Goal: Task Accomplishment & Management: Use online tool/utility

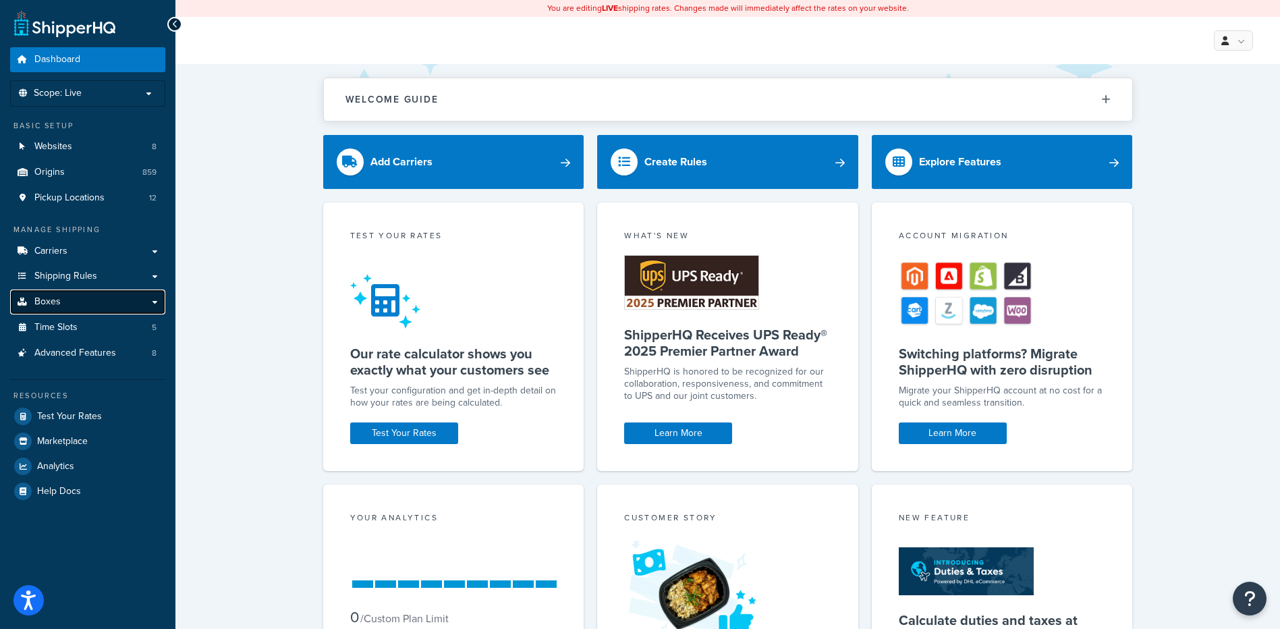
click at [60, 293] on link "Boxes" at bounding box center [87, 301] width 155 height 25
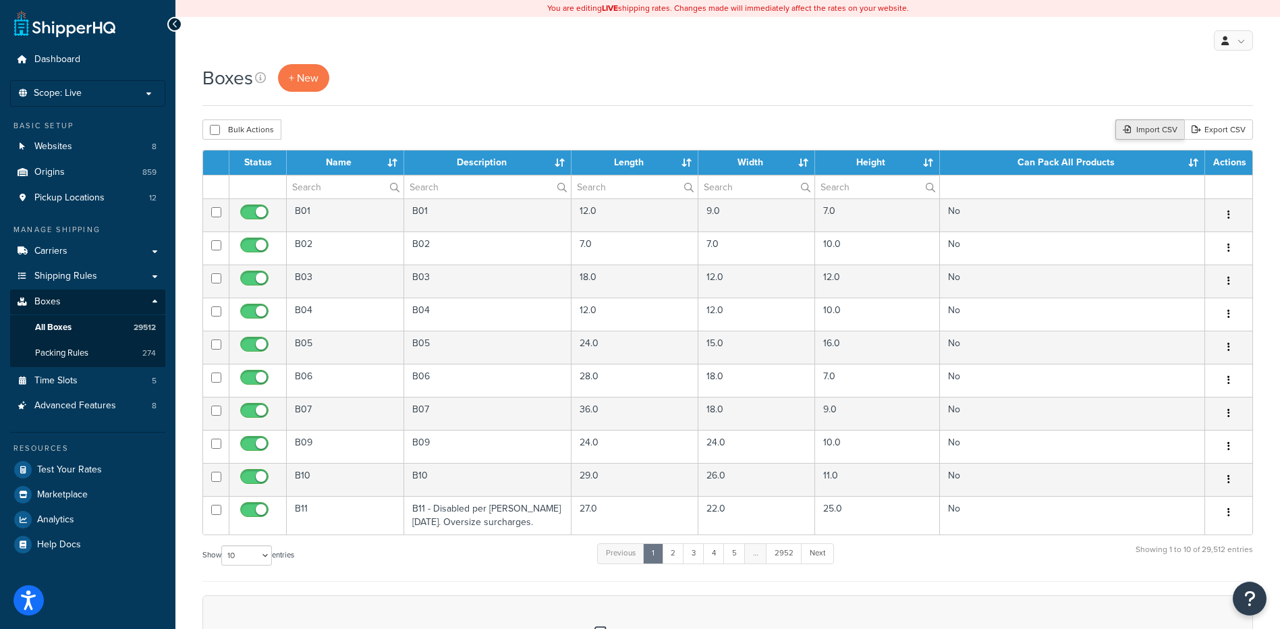
click at [1138, 123] on div "Import CSV" at bounding box center [1149, 129] width 69 height 20
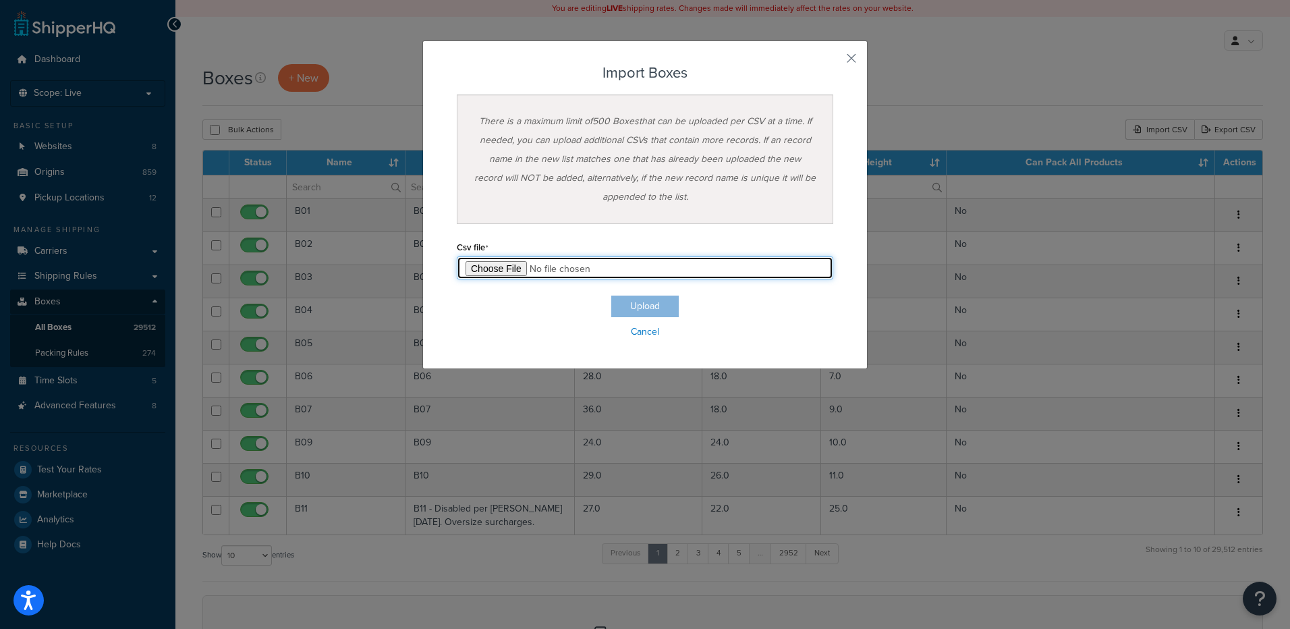
click at [499, 271] on input "file" at bounding box center [645, 267] width 376 height 23
type input "C:\fakepath\09_05_2025_box_dims.csv"
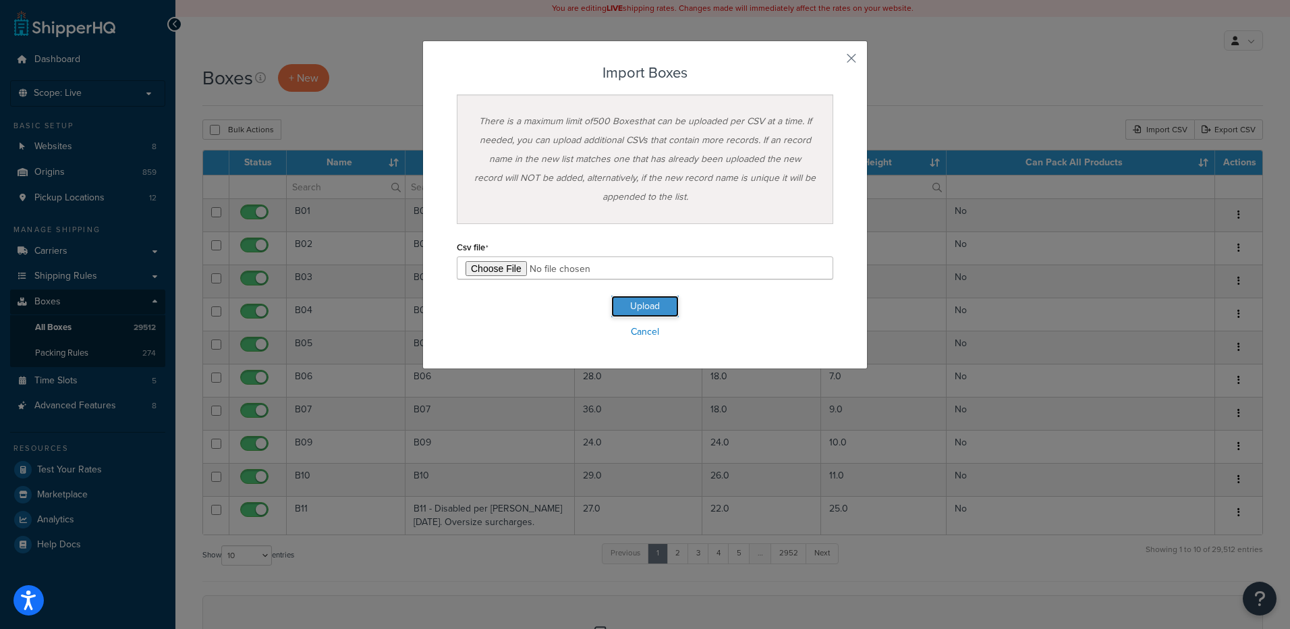
click at [636, 309] on button "Upload" at bounding box center [644, 307] width 67 height 22
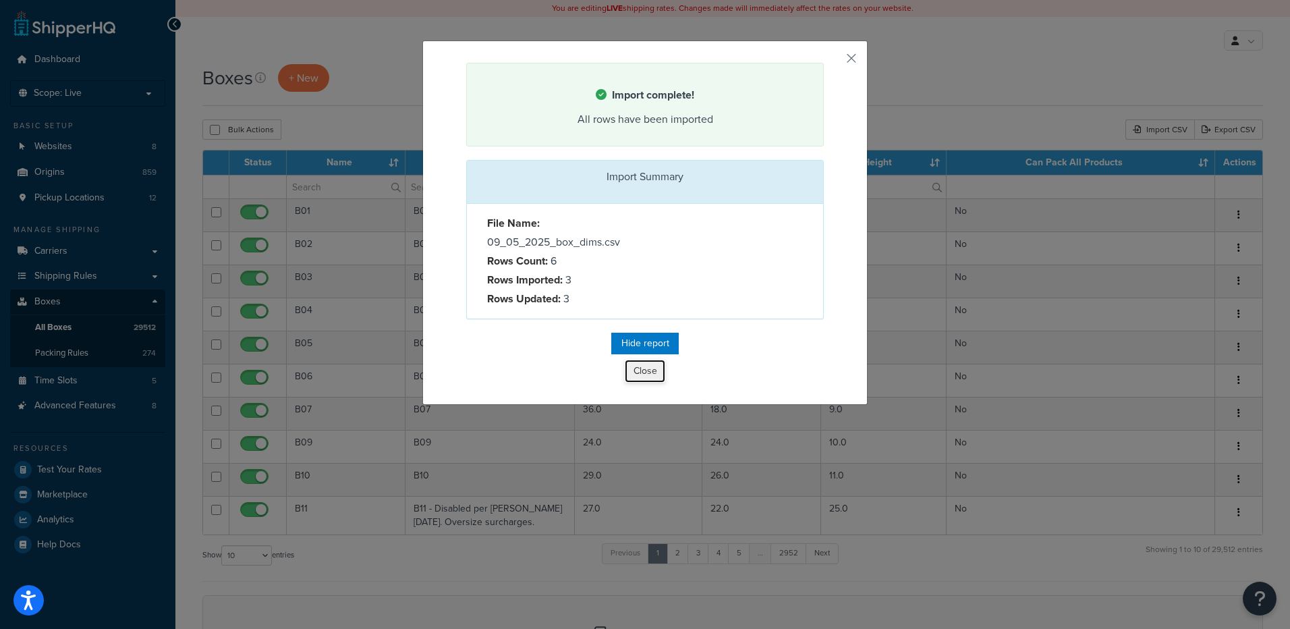
click at [634, 364] on button "Close" at bounding box center [645, 371] width 40 height 23
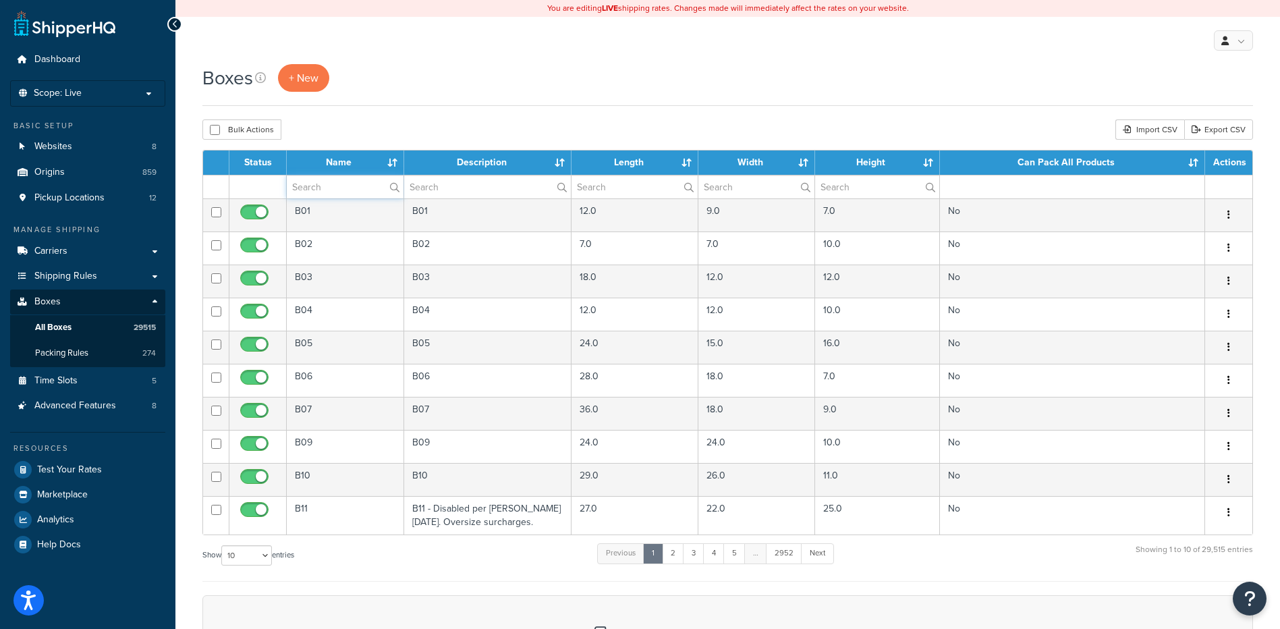
click at [326, 189] on input "text" at bounding box center [345, 186] width 117 height 23
paste input "30WAF4"
click at [340, 142] on div "Boxes + New Bulk Actions Duplicate Delete Import CSV Export CSV Contact Us Send…" at bounding box center [727, 462] width 1104 height 797
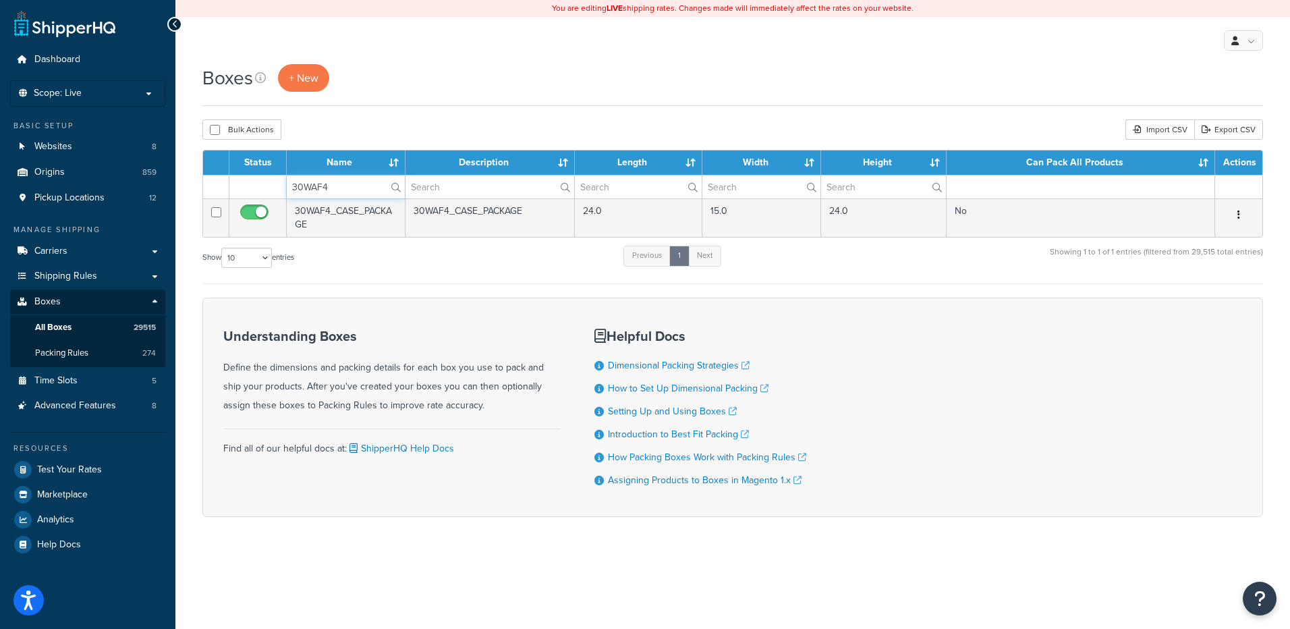
drag, startPoint x: 356, startPoint y: 190, endPoint x: 284, endPoint y: 183, distance: 72.6
click at [284, 183] on tr "30WAF4" at bounding box center [732, 187] width 1059 height 24
type input "70"
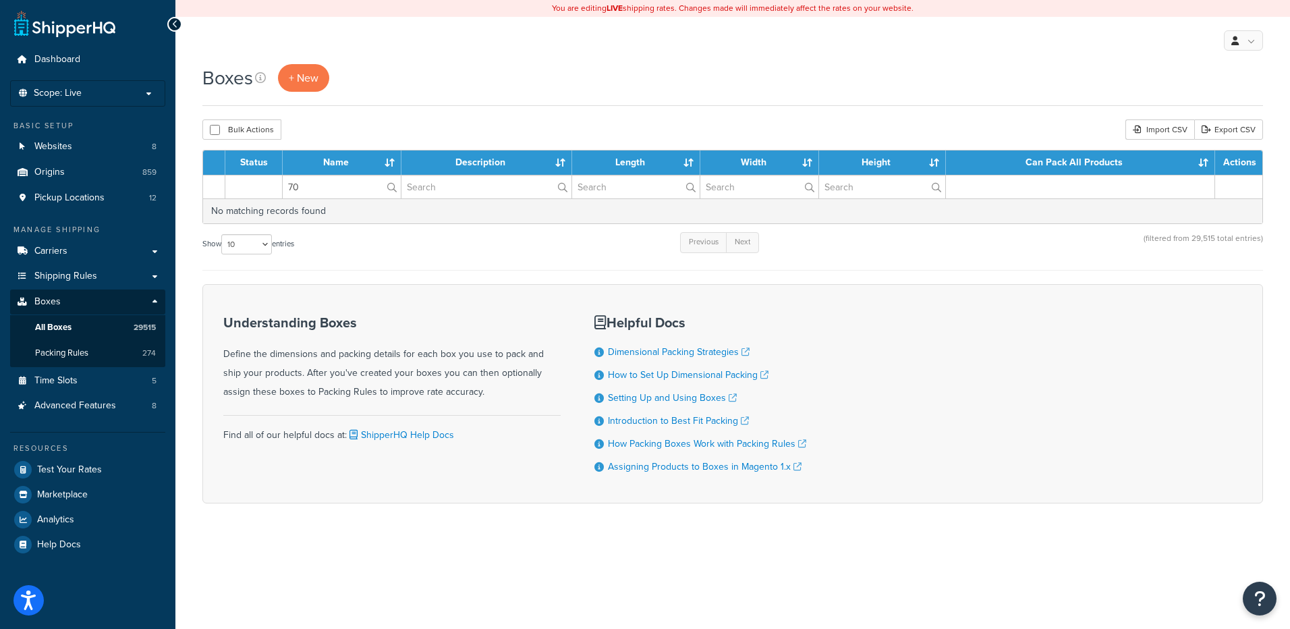
click at [327, 131] on div "Bulk Actions Duplicate Delete Import CSV Export CSV" at bounding box center [732, 129] width 1061 height 20
click at [325, 188] on input "70" at bounding box center [342, 186] width 118 height 23
drag, startPoint x: 325, startPoint y: 188, endPoint x: 275, endPoint y: 178, distance: 50.8
click at [275, 178] on tr "70" at bounding box center [732, 187] width 1059 height 24
click at [302, 192] on input "70" at bounding box center [342, 186] width 118 height 23
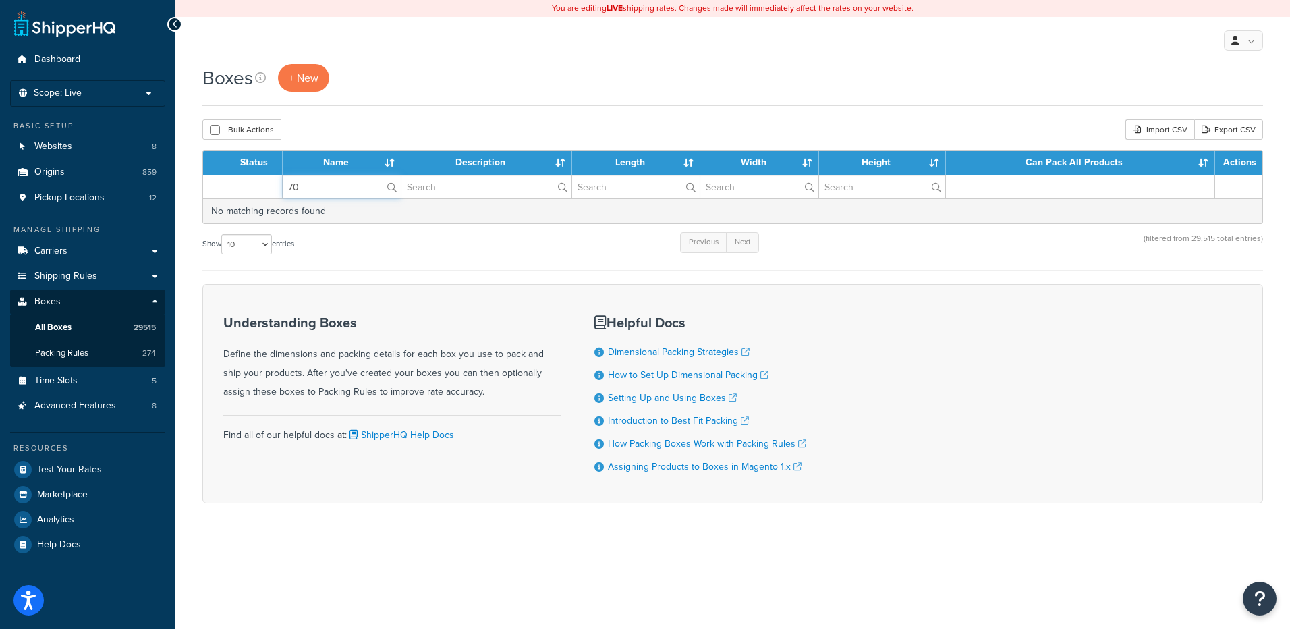
drag, startPoint x: 302, startPoint y: 192, endPoint x: 291, endPoint y: 192, distance: 10.8
click at [291, 192] on input "70" at bounding box center [342, 186] width 118 height 23
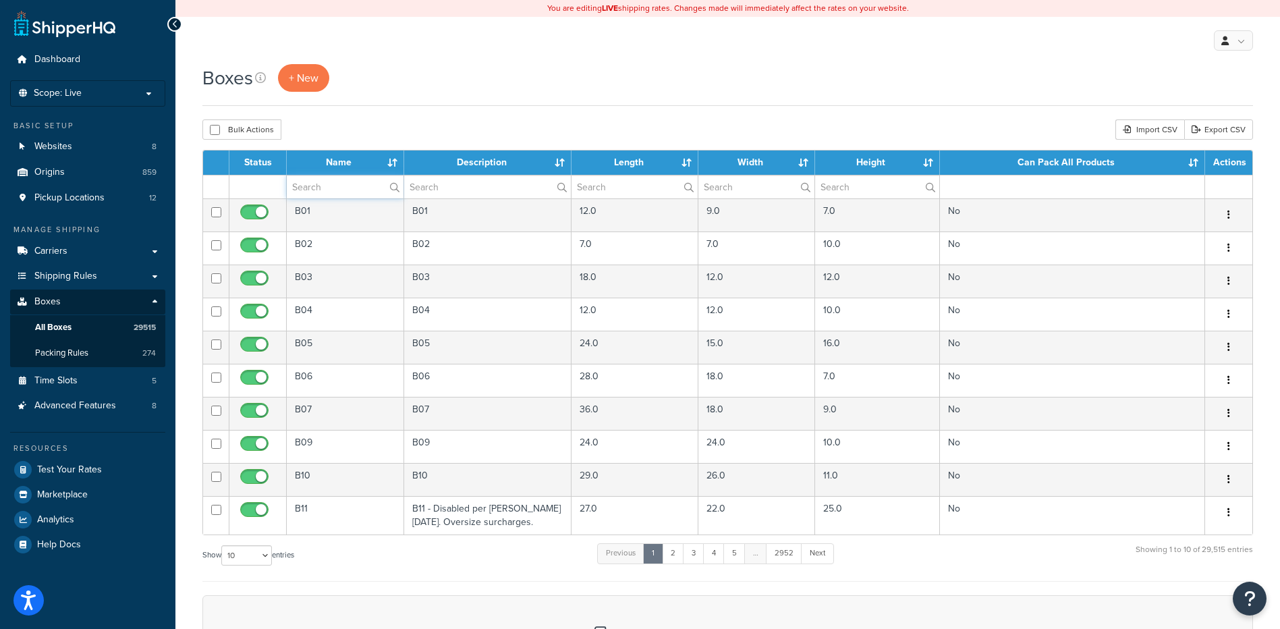
click at [359, 185] on input "text" at bounding box center [345, 186] width 117 height 23
paste input "15x15x1_1_CASE_PACKAGE_34BA17"
click at [421, 133] on div "Bulk Actions Duplicate Delete Import CSV Export CSV" at bounding box center [727, 129] width 1050 height 20
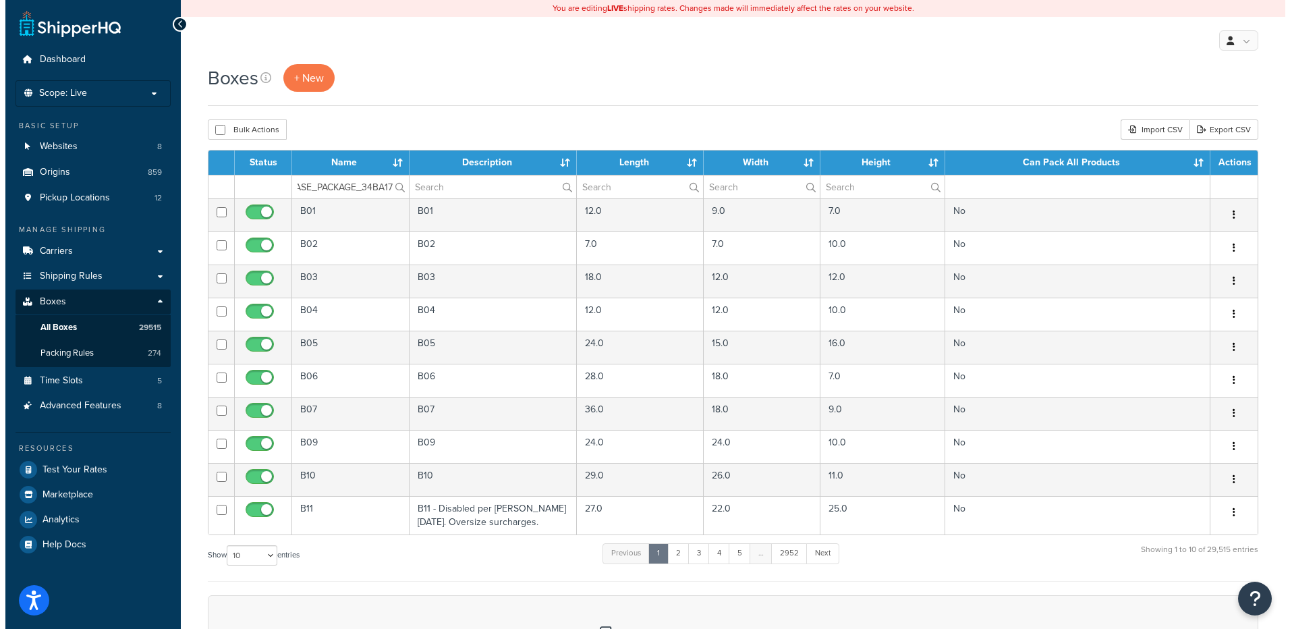
scroll to position [0, 0]
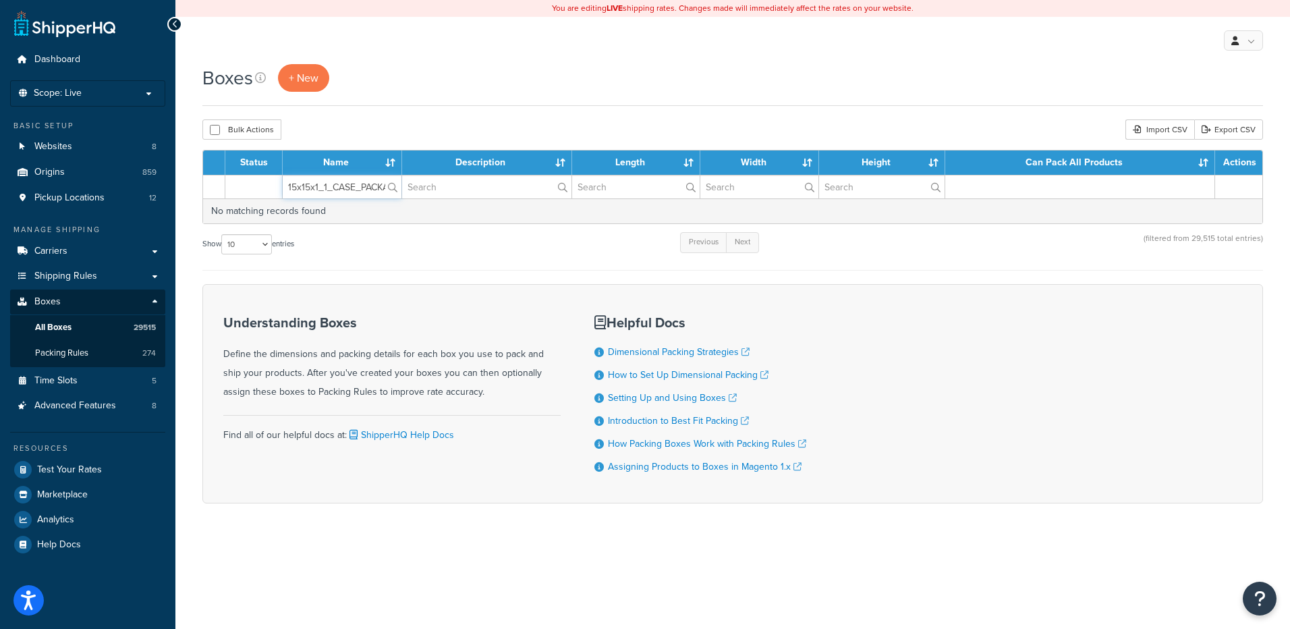
click at [339, 196] on input "15x15x1_1_CASE_PACKAGE_34BA17" at bounding box center [342, 186] width 119 height 23
paste input "text"
type input "34BA17"
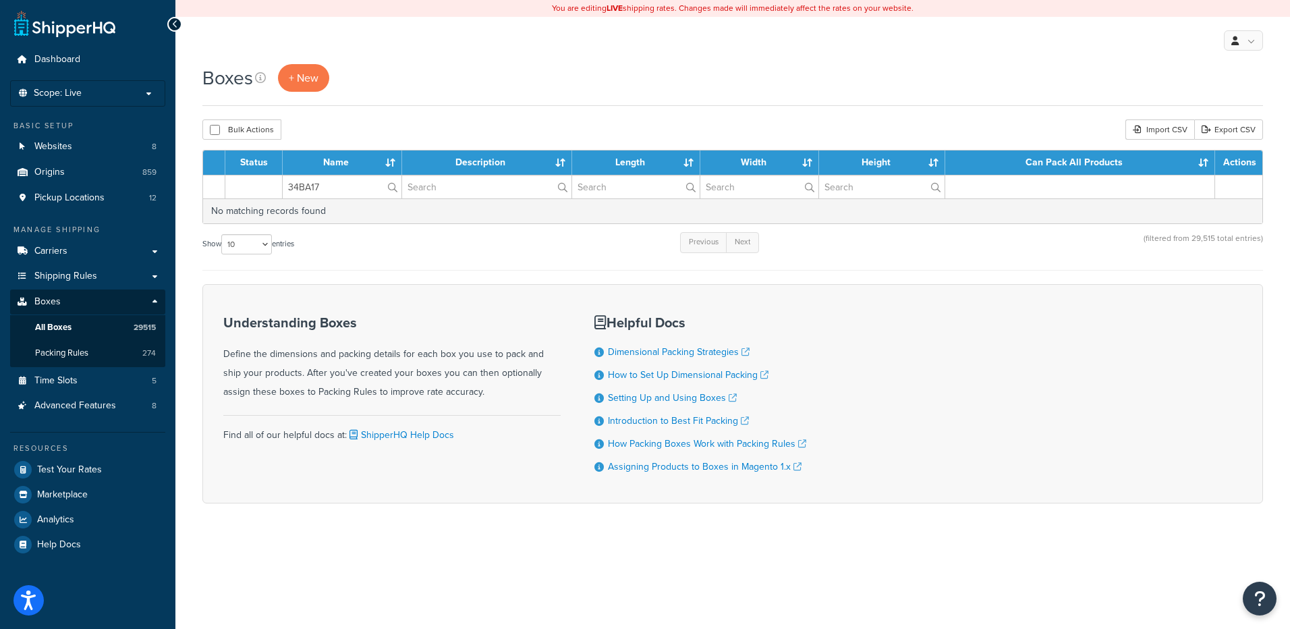
click at [358, 132] on div "Bulk Actions Duplicate Delete Import CSV Export CSV" at bounding box center [732, 129] width 1061 height 20
click at [395, 128] on div "Bulk Actions Duplicate Delete Import CSV Export CSV" at bounding box center [732, 129] width 1061 height 20
click at [347, 183] on input "34BA17" at bounding box center [342, 186] width 119 height 23
click at [360, 132] on div "Bulk Actions Duplicate Delete Import CSV Export CSV" at bounding box center [732, 129] width 1061 height 20
drag, startPoint x: 348, startPoint y: 188, endPoint x: 283, endPoint y: 173, distance: 66.4
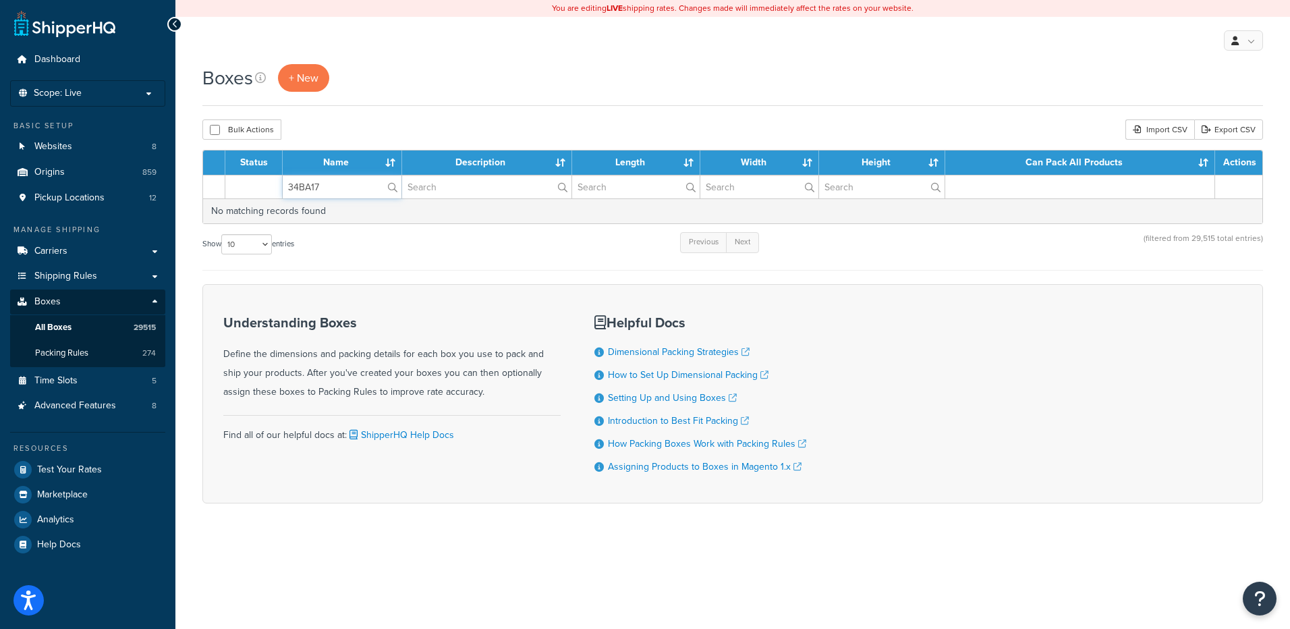
click at [283, 173] on table "Status Name Description Length Width Height Can Pack All Products Actions 34BA1…" at bounding box center [732, 187] width 1061 height 74
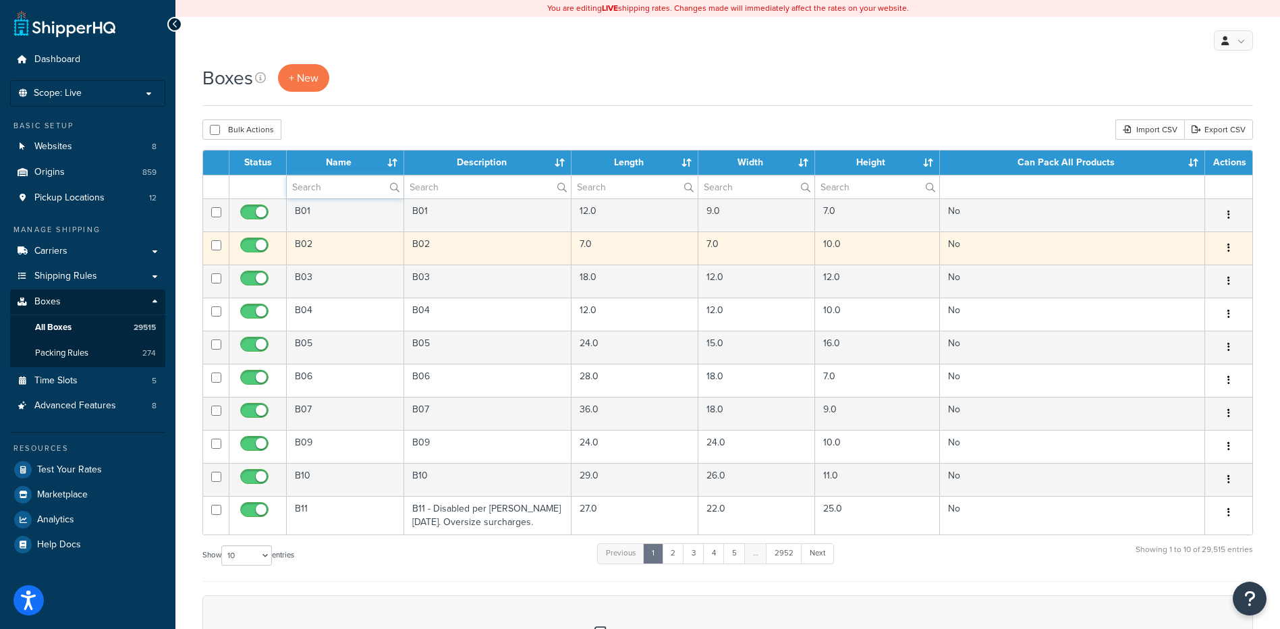
paste input "34BA17"
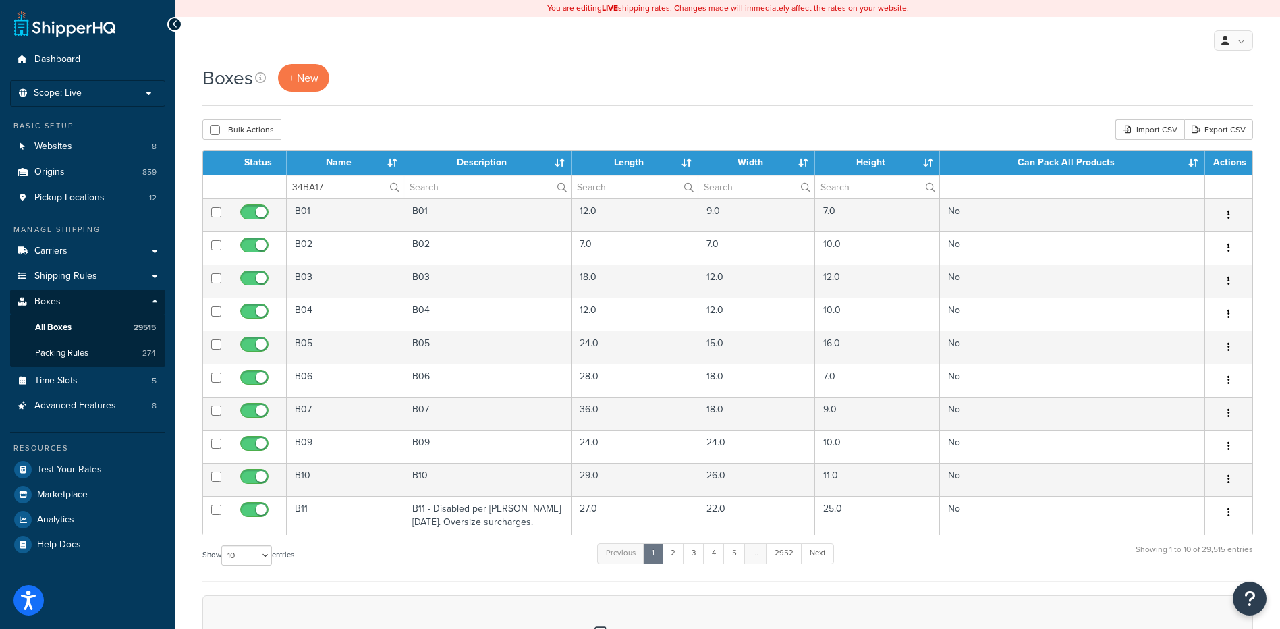
click at [516, 137] on div "Bulk Actions Duplicate Delete Import CSV Export CSV" at bounding box center [727, 129] width 1050 height 20
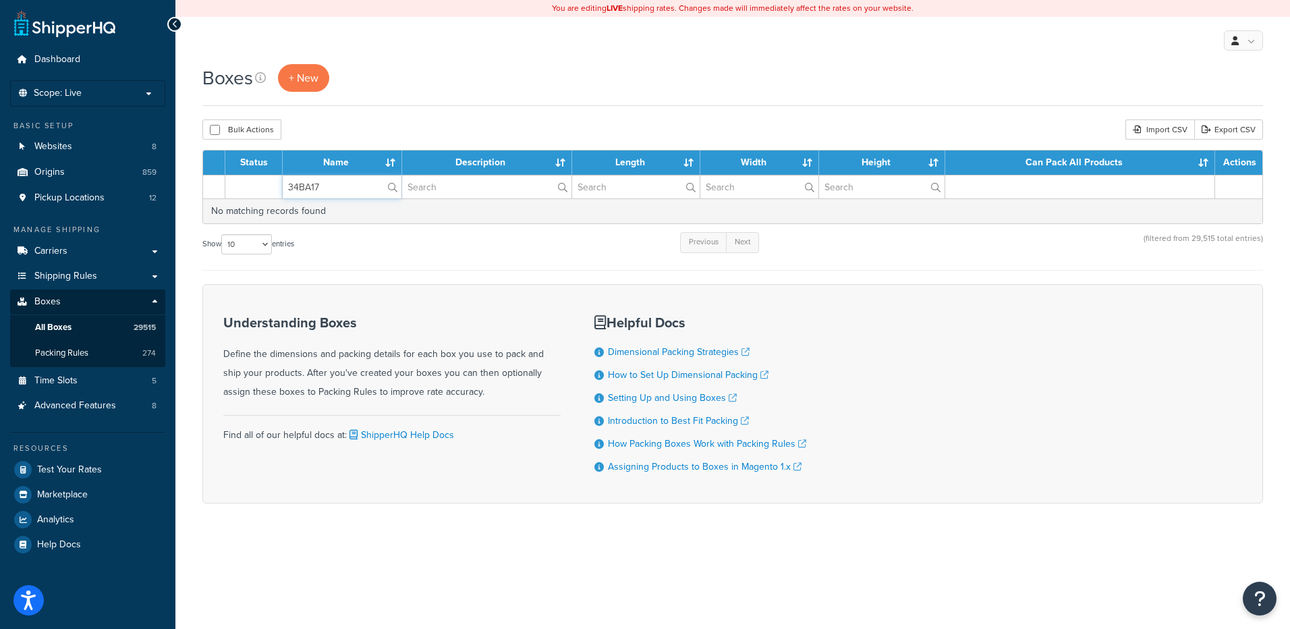
drag, startPoint x: 327, startPoint y: 192, endPoint x: 293, endPoint y: 192, distance: 34.4
click at [293, 192] on input "34BA17" at bounding box center [342, 186] width 119 height 23
type input "3"
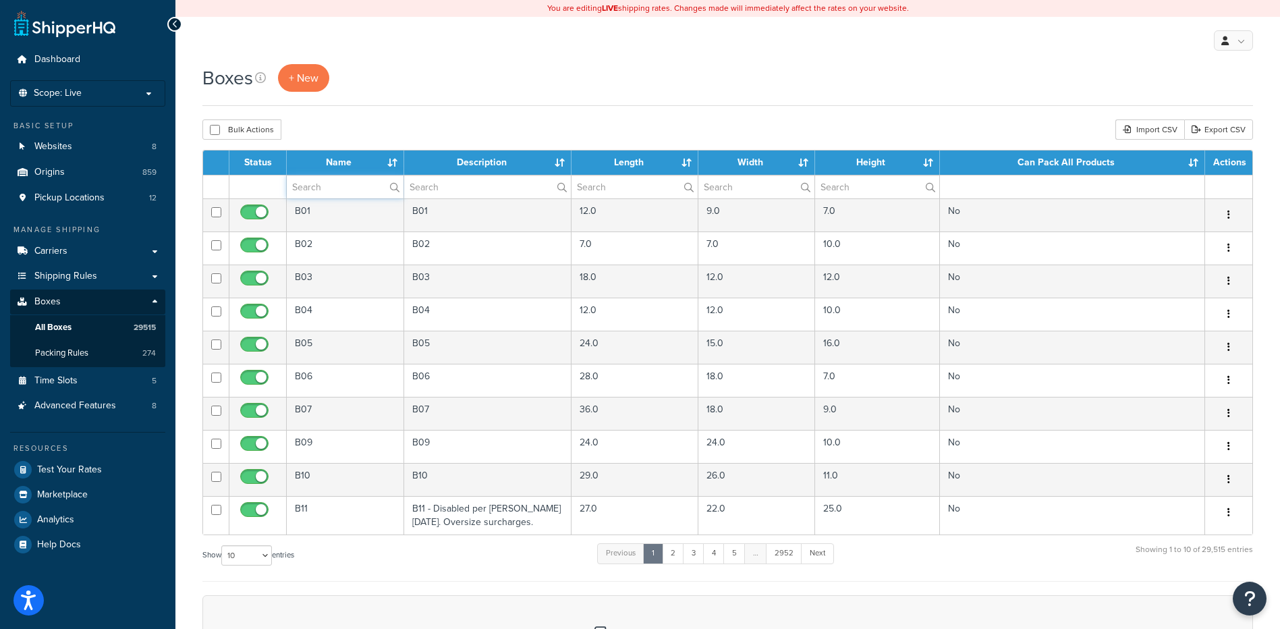
click at [300, 186] on input "text" at bounding box center [345, 186] width 117 height 23
paste input "57WP75"
click at [354, 97] on div "Boxes + New" at bounding box center [727, 85] width 1050 height 42
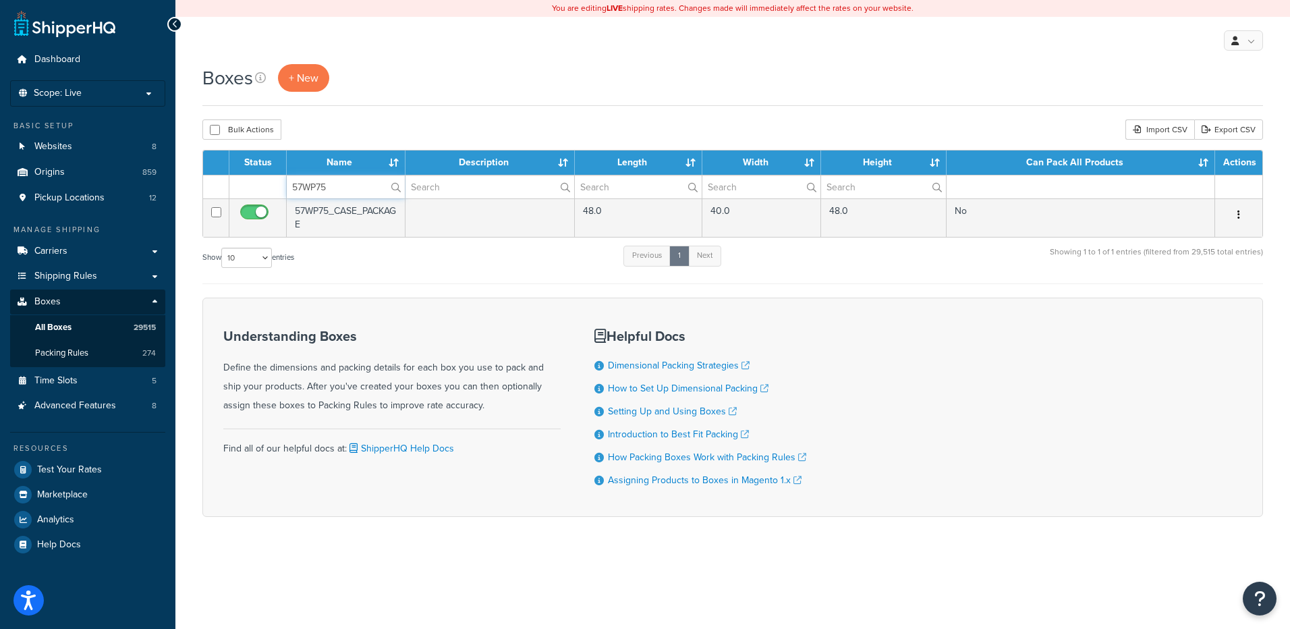
drag, startPoint x: 355, startPoint y: 193, endPoint x: 267, endPoint y: 179, distance: 88.8
click at [267, 179] on tr "57WP75" at bounding box center [732, 187] width 1059 height 24
paste input "12x12x15_1_CASE_PACKAGE_"
click at [315, 131] on div "Bulk Actions Duplicate Delete Import CSV Export CSV" at bounding box center [732, 129] width 1061 height 20
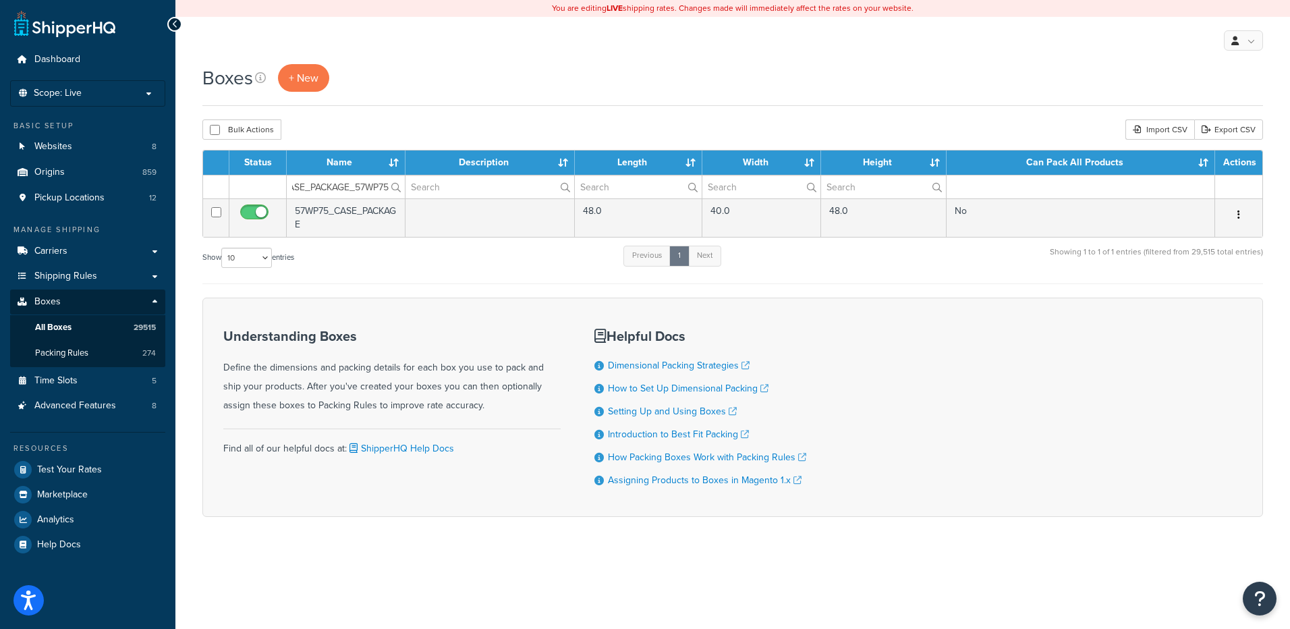
scroll to position [0, 0]
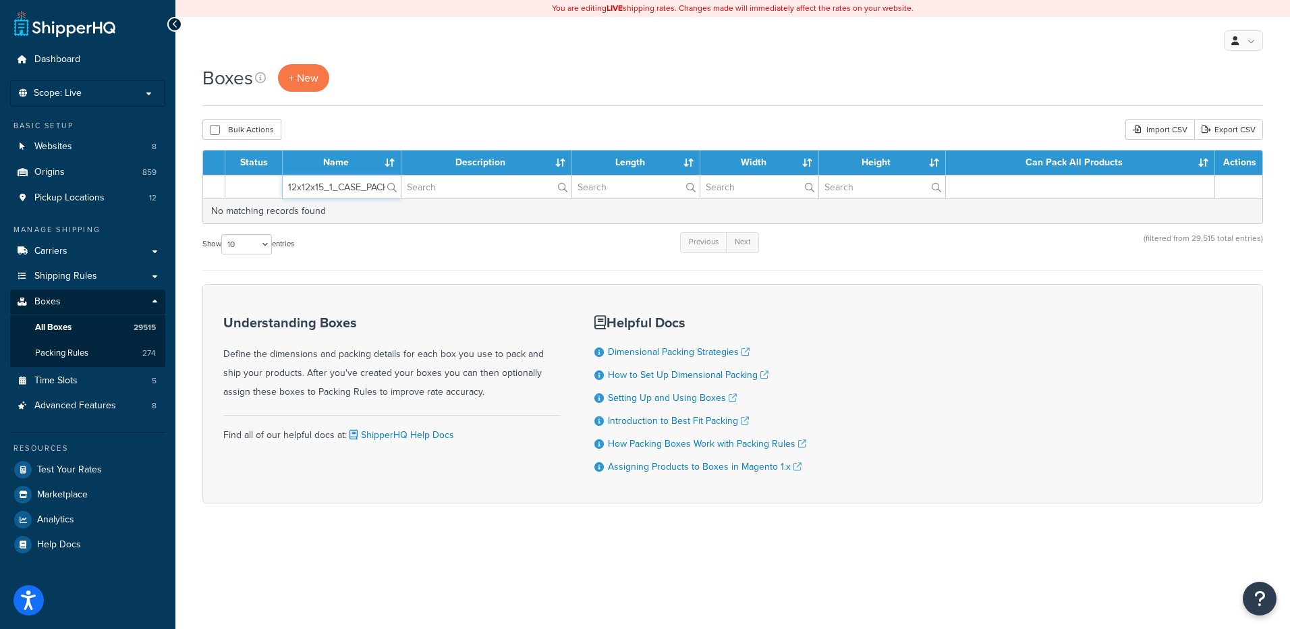
click at [336, 186] on input "12x12x15_1_CASE_PACKAGE_57WP75" at bounding box center [342, 186] width 118 height 23
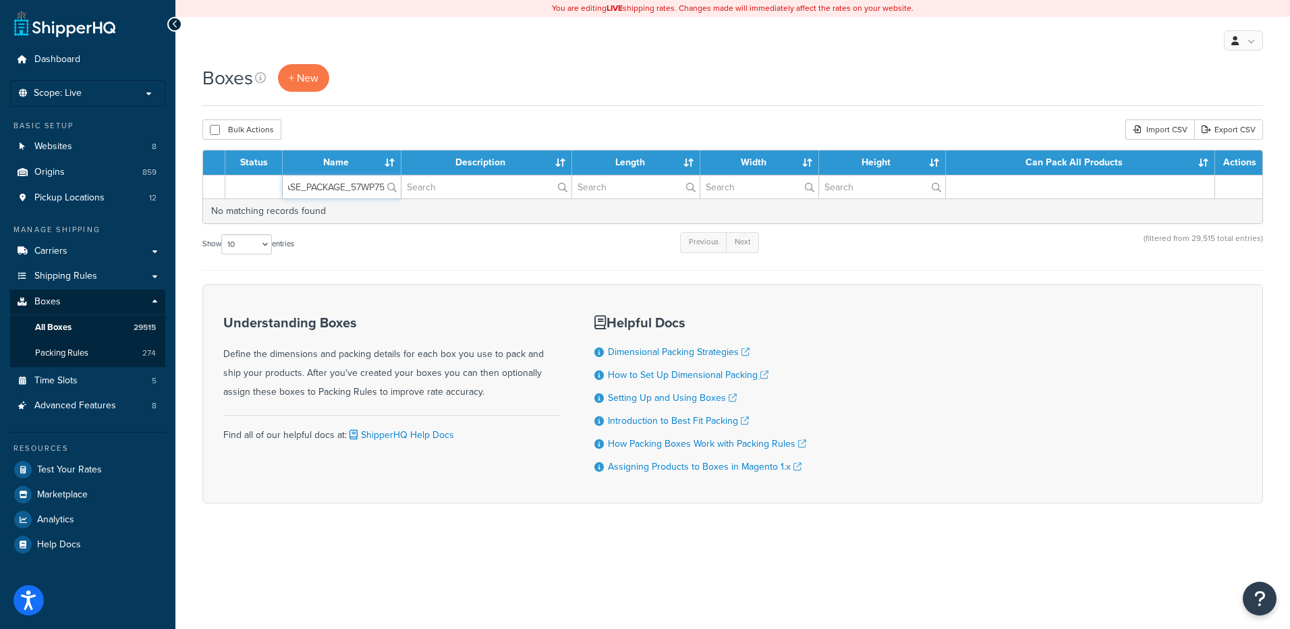
drag, startPoint x: 322, startPoint y: 186, endPoint x: 439, endPoint y: 188, distance: 116.7
click at [439, 188] on tr "12x12x15_1_CASE_PACKAGE_57WP75" at bounding box center [732, 187] width 1059 height 24
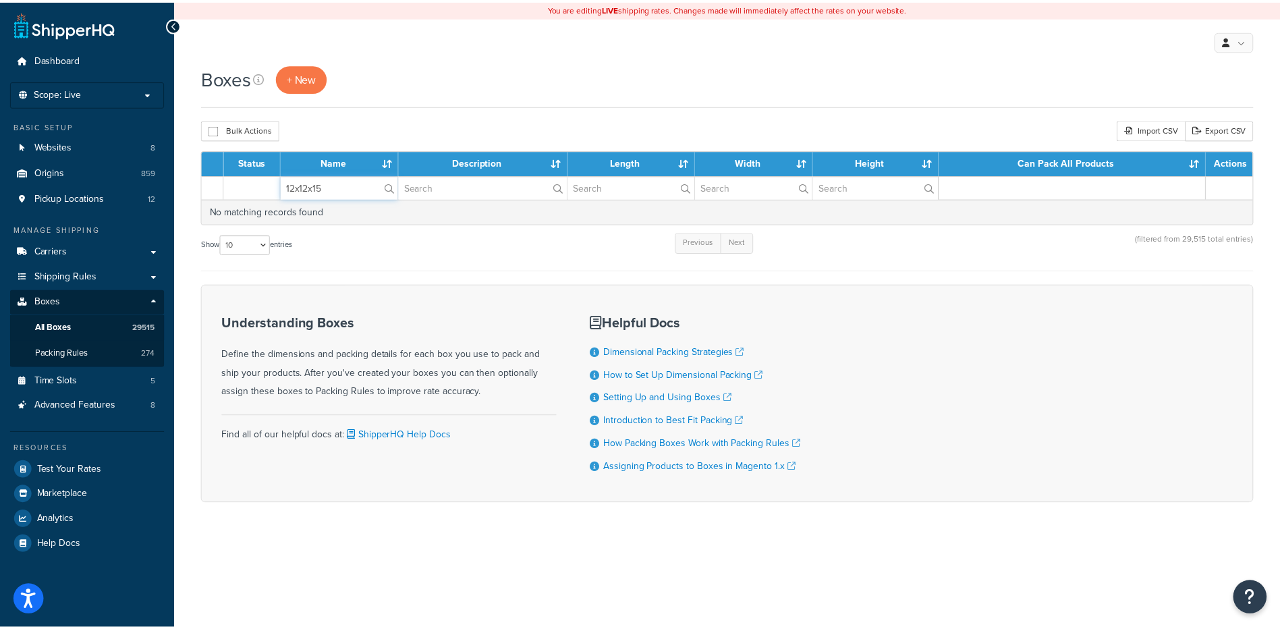
scroll to position [0, 0]
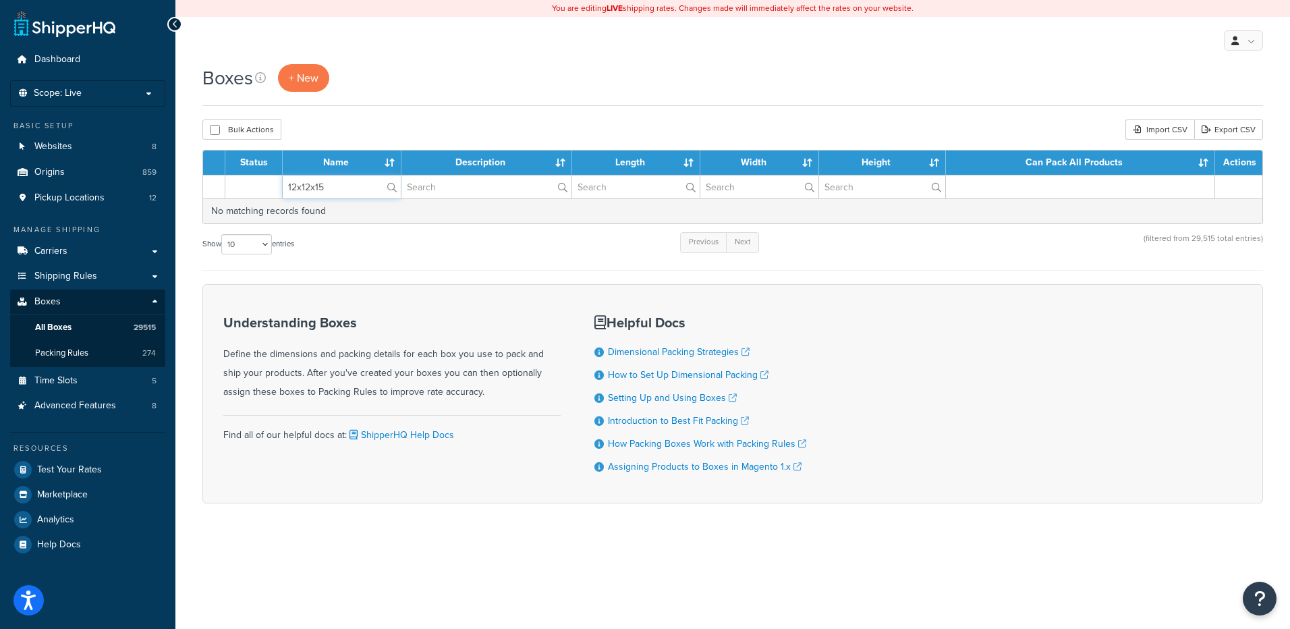
type input "12x12x15"
click at [443, 102] on div "Boxes + New" at bounding box center [732, 85] width 1061 height 42
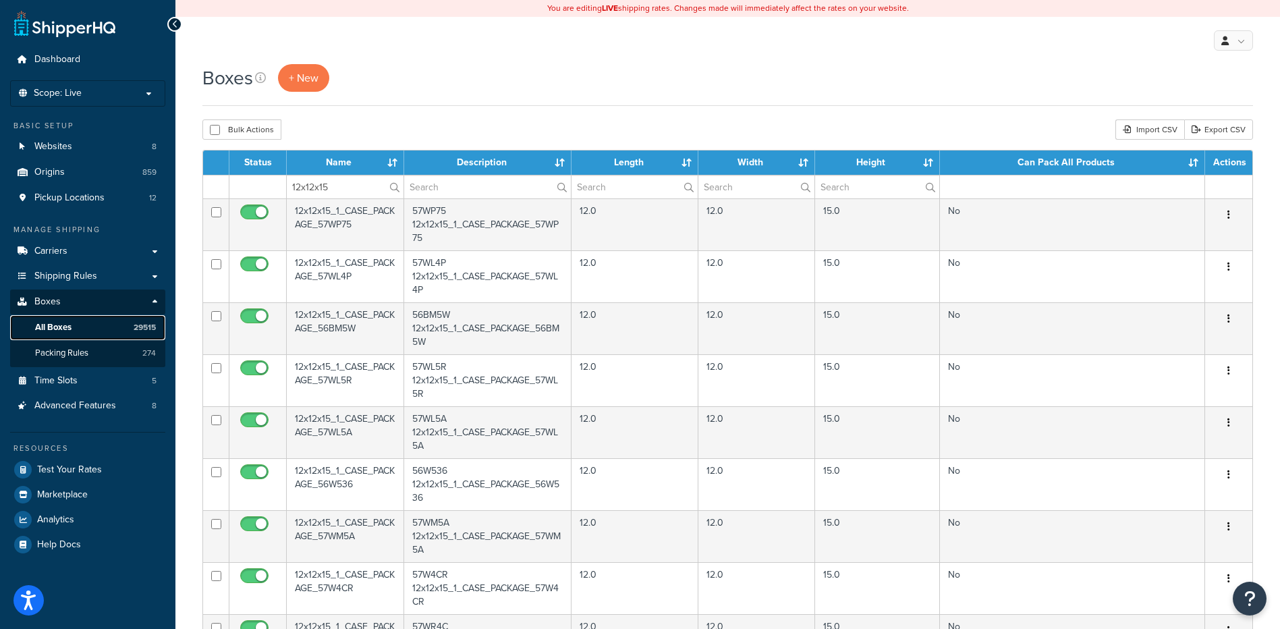
click at [100, 317] on link "All Boxes 29515" at bounding box center [87, 327] width 155 height 25
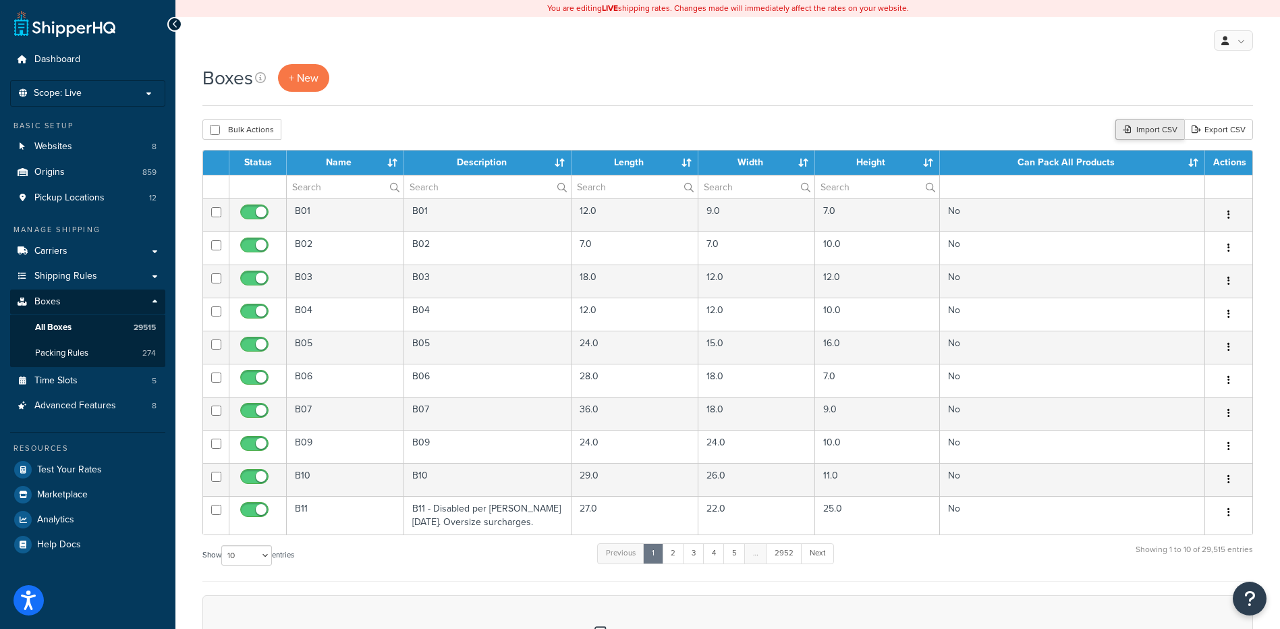
click at [1162, 132] on div "Import CSV" at bounding box center [1149, 129] width 69 height 20
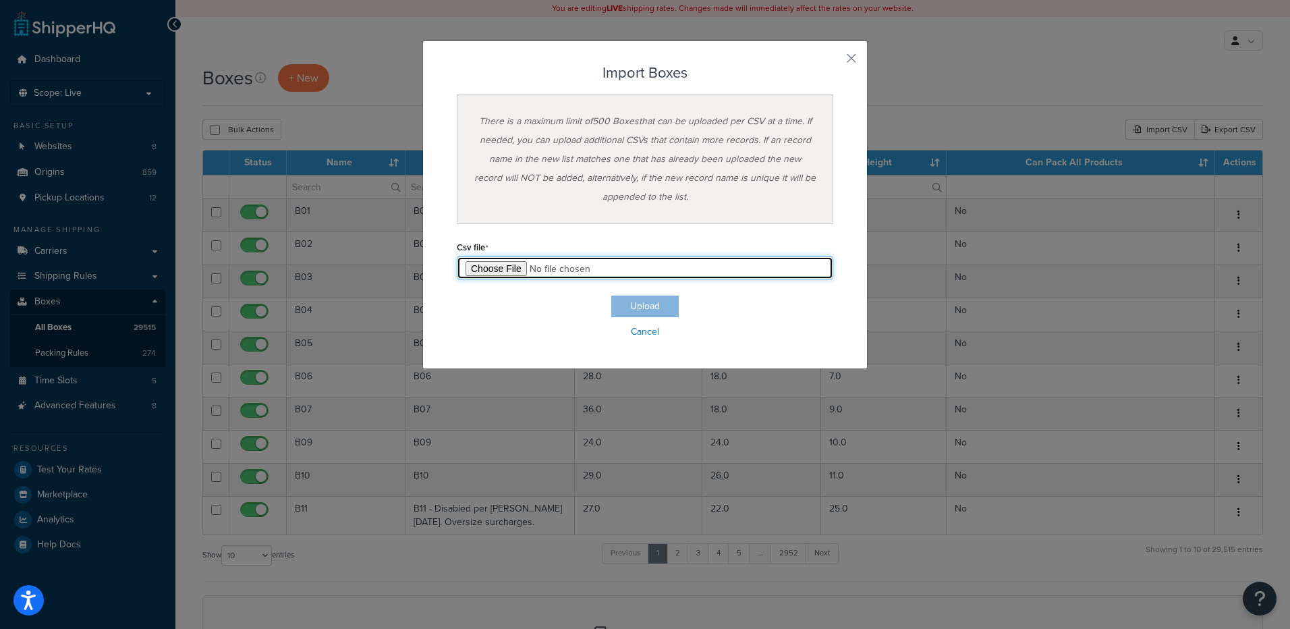
click at [507, 272] on input "file" at bounding box center [645, 267] width 376 height 23
type input "C:\fakepath\pallet box project - test 1 box import.csv"
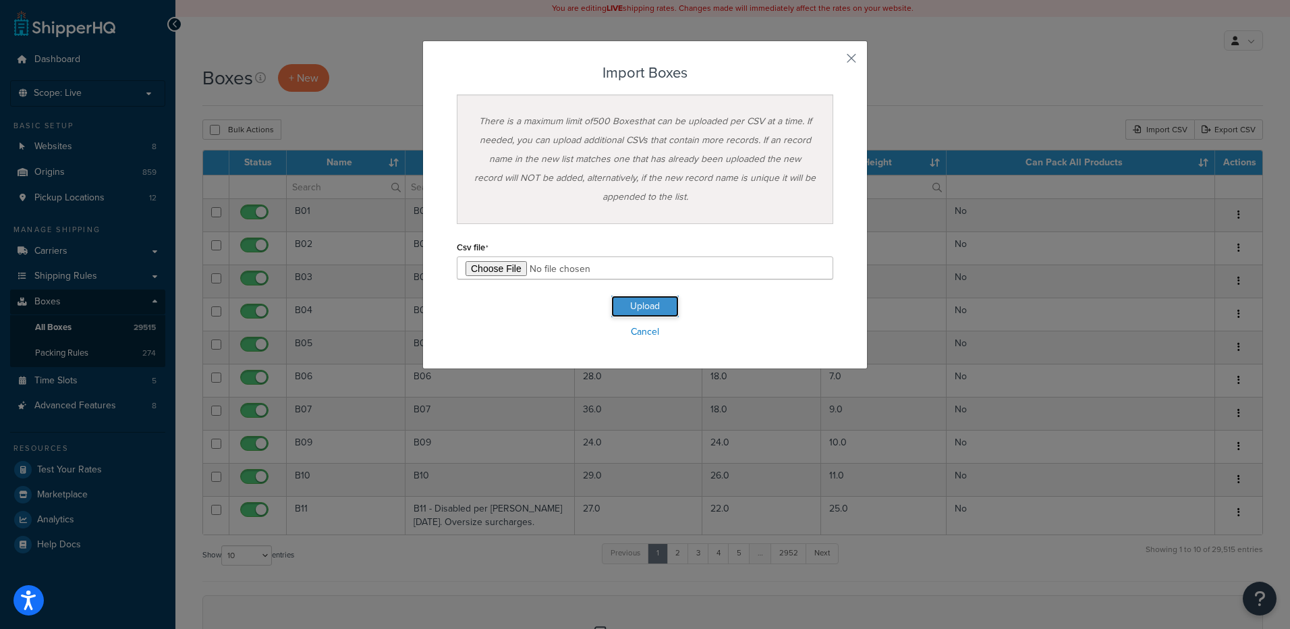
click at [649, 311] on button "Upload" at bounding box center [644, 307] width 67 height 22
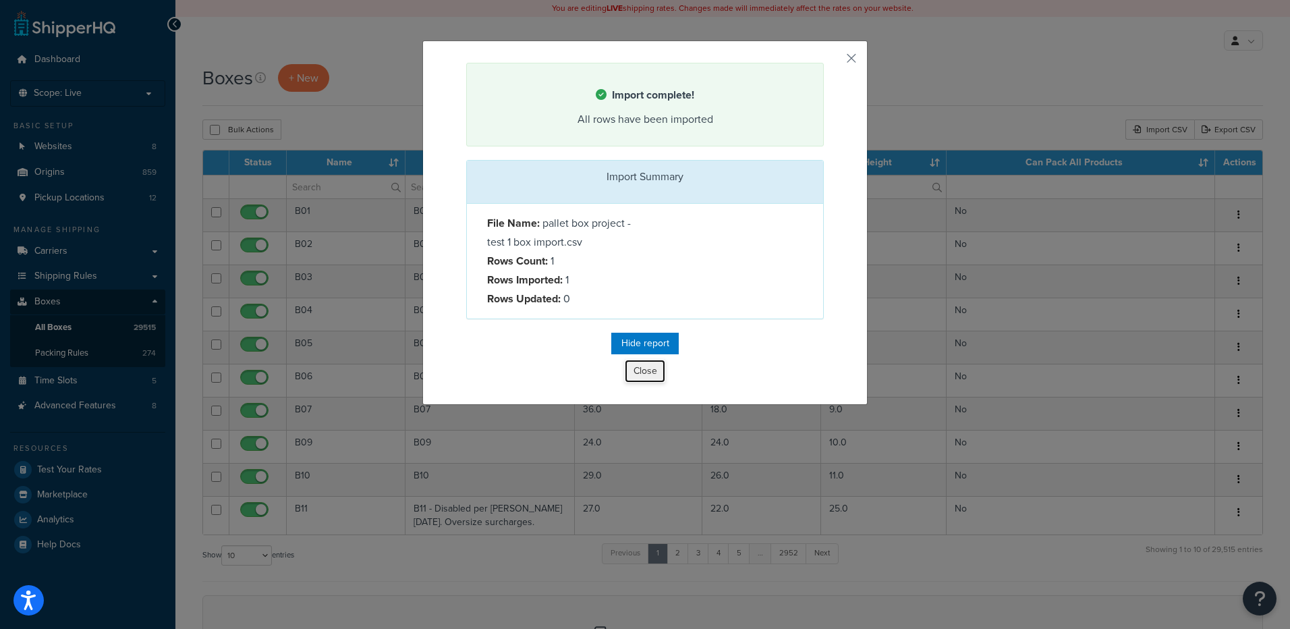
click at [633, 376] on button "Close" at bounding box center [645, 371] width 40 height 23
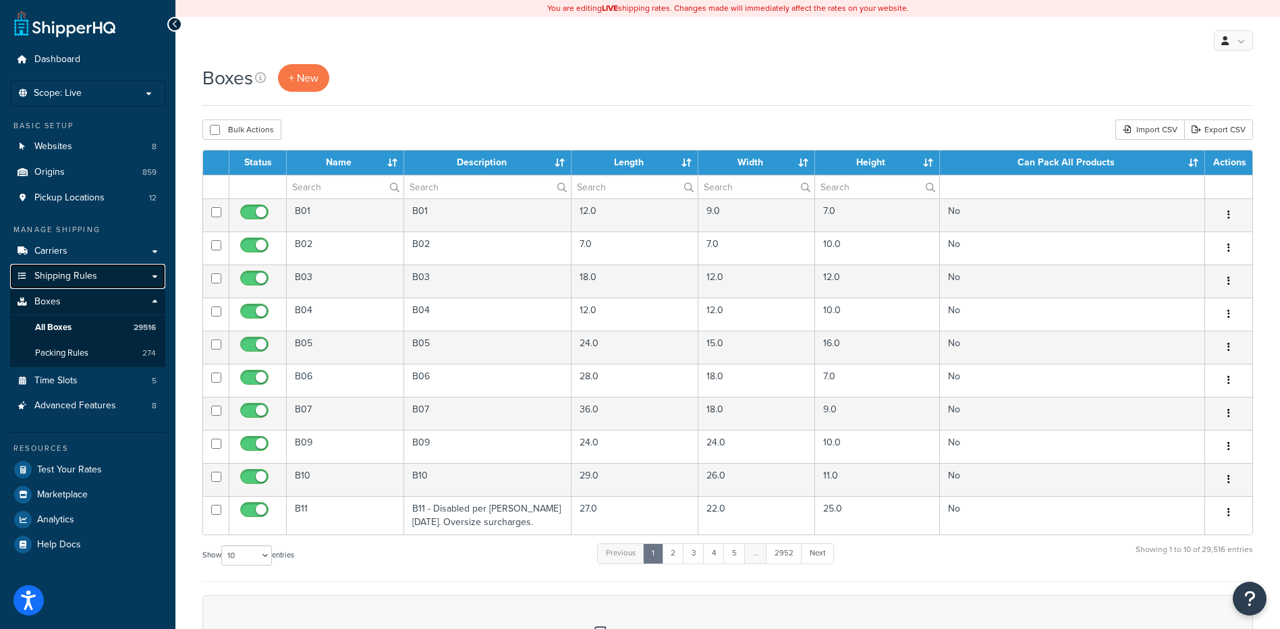
click at [34, 279] on span "Shipping Rules" at bounding box center [65, 276] width 63 height 11
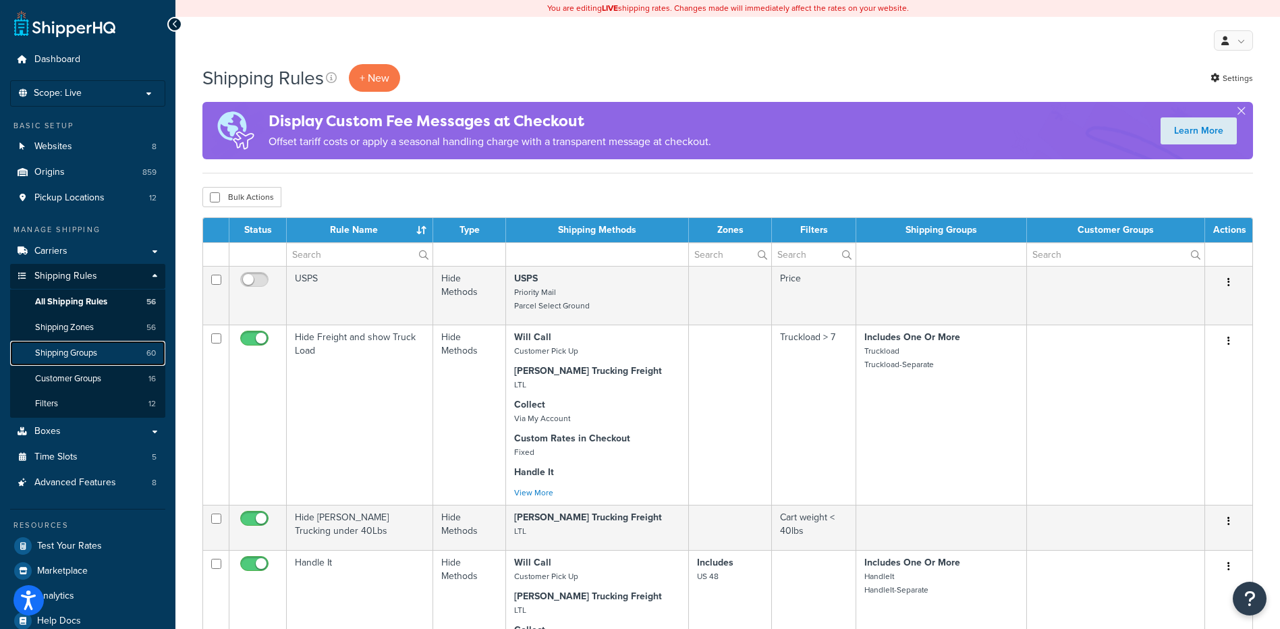
click at [92, 360] on link "Shipping Groups 60" at bounding box center [87, 353] width 155 height 25
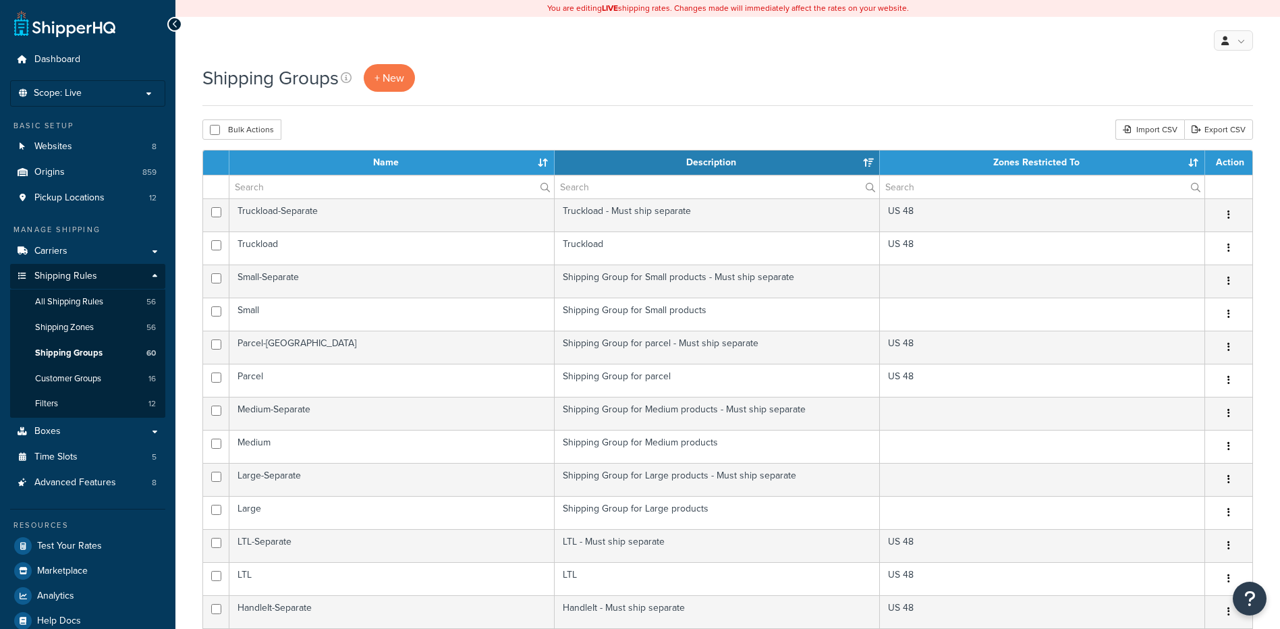
select select "15"
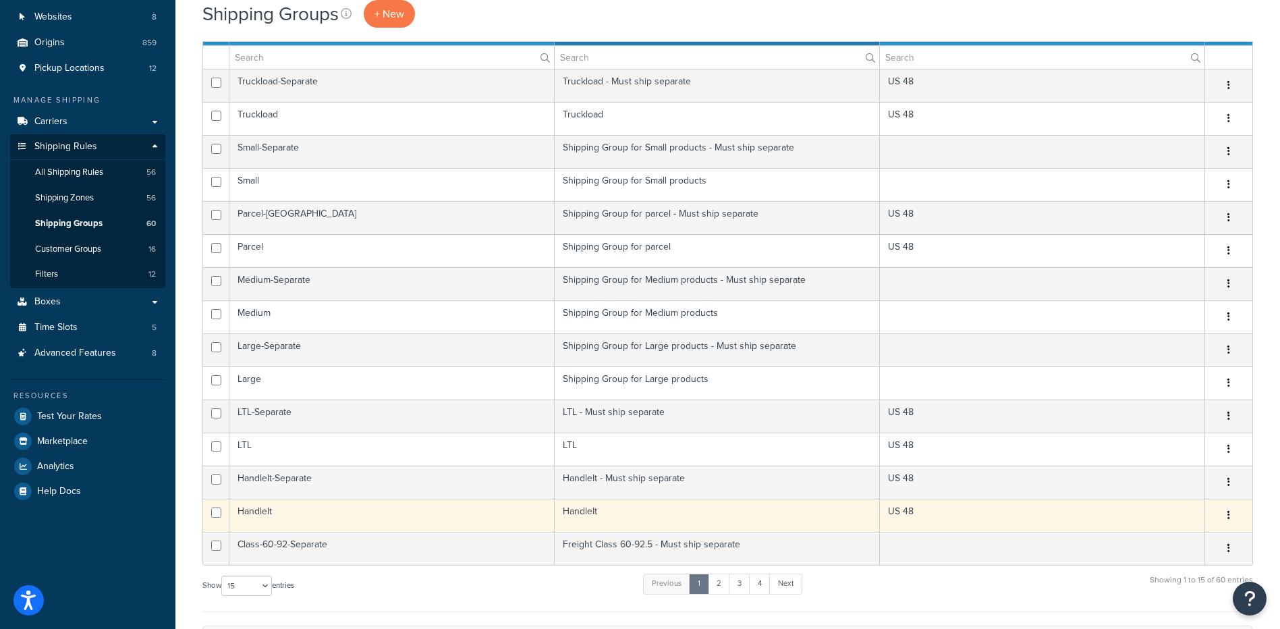
scroll to position [135, 0]
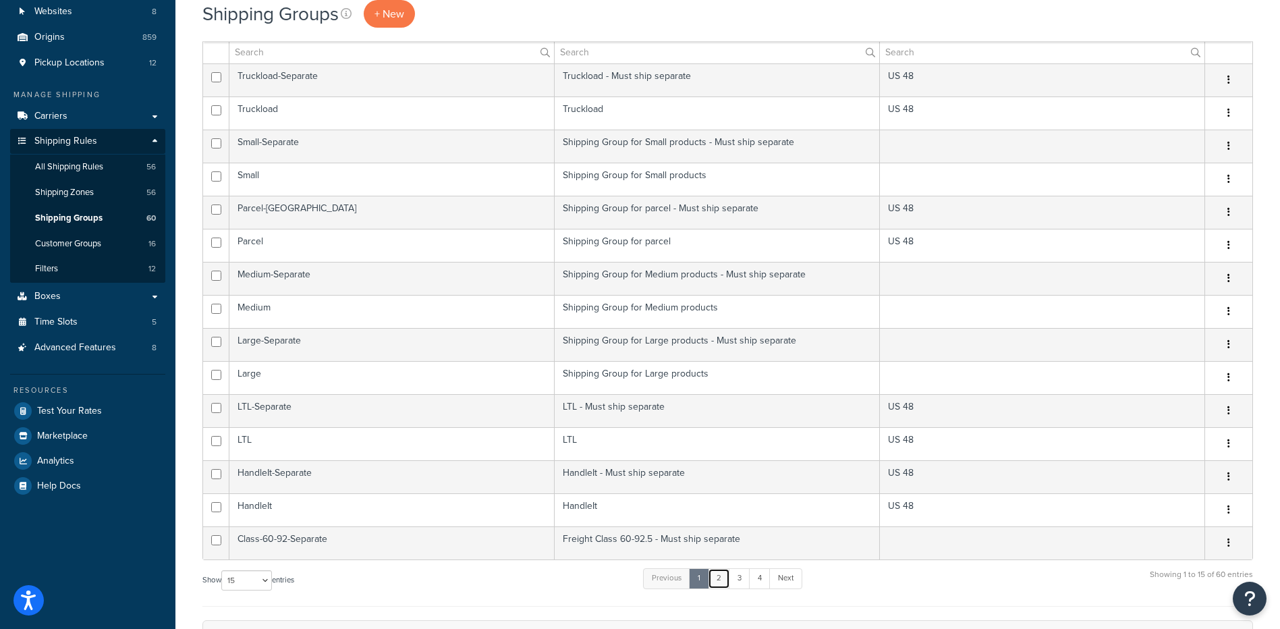
click at [720, 581] on link "2" at bounding box center [719, 578] width 22 height 20
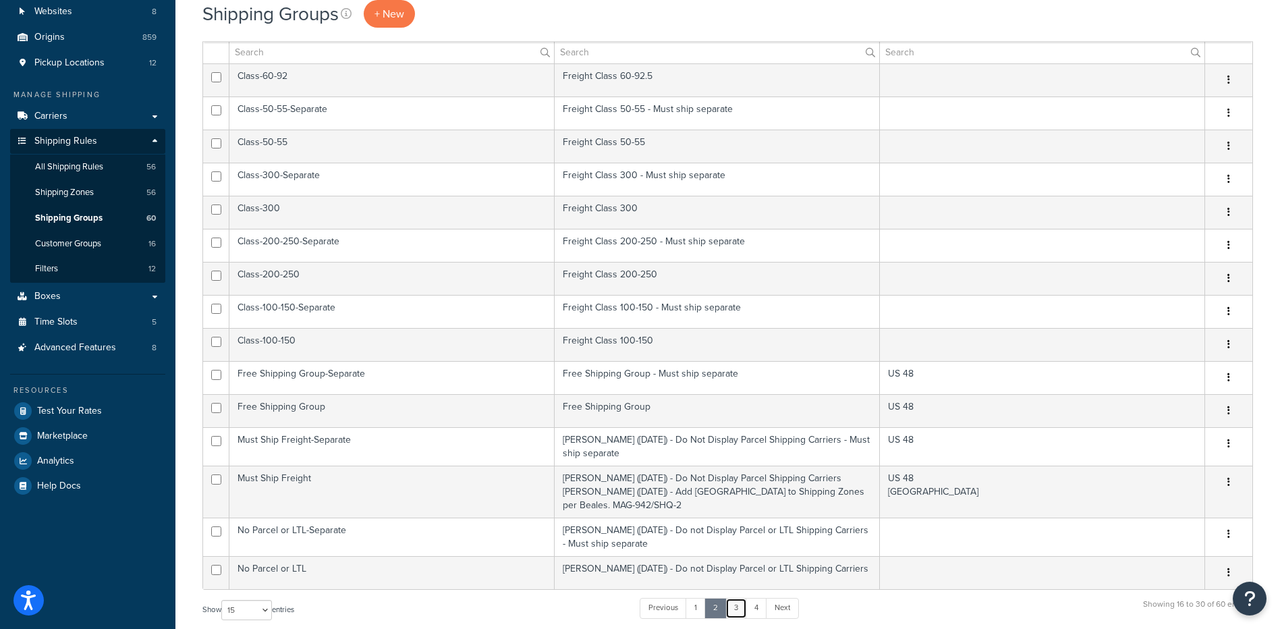
click at [741, 613] on link "3" at bounding box center [736, 608] width 22 height 20
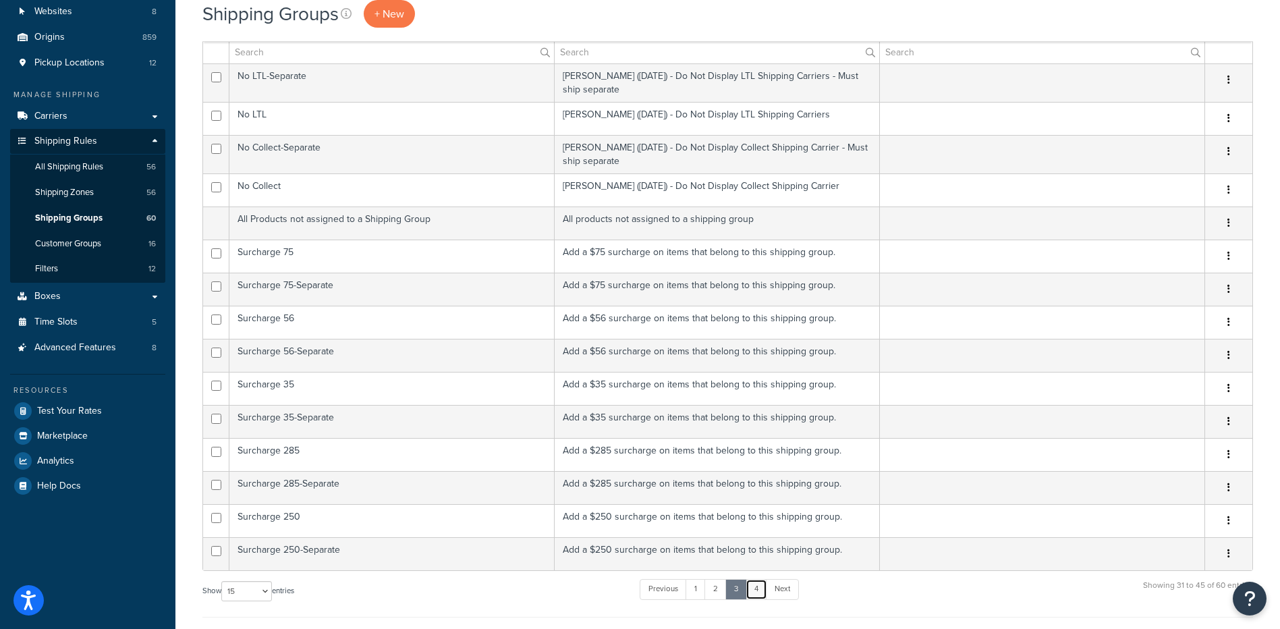
click at [754, 586] on link "4" at bounding box center [757, 589] width 22 height 20
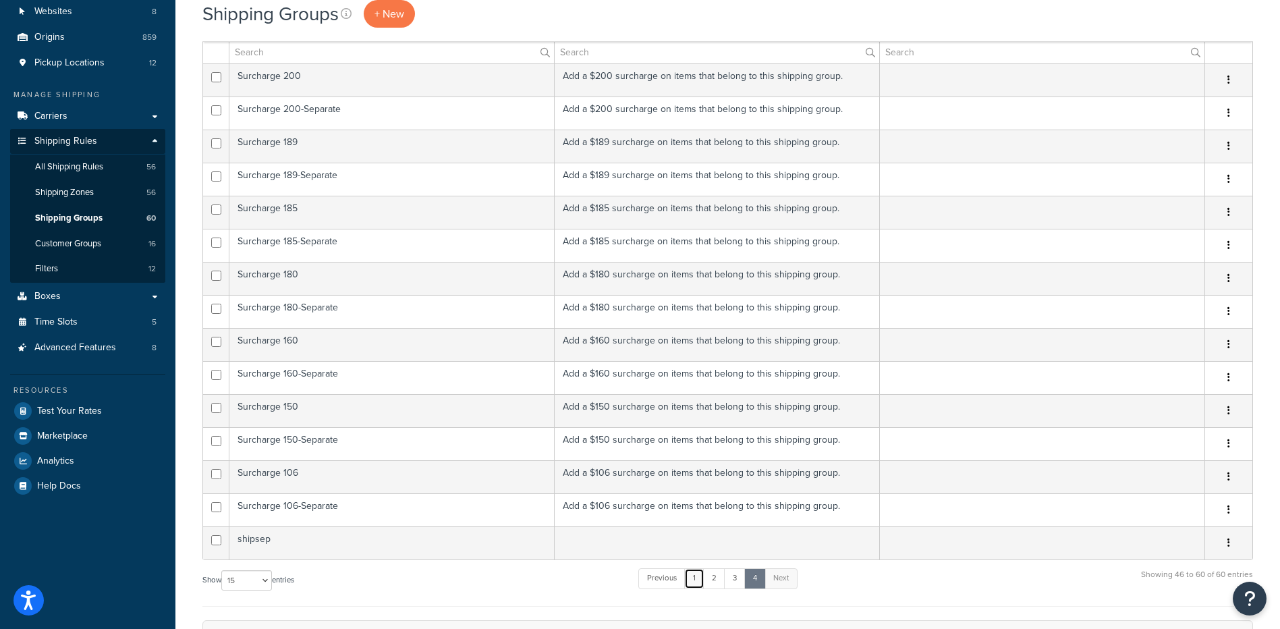
click at [702, 582] on link "1" at bounding box center [694, 578] width 20 height 20
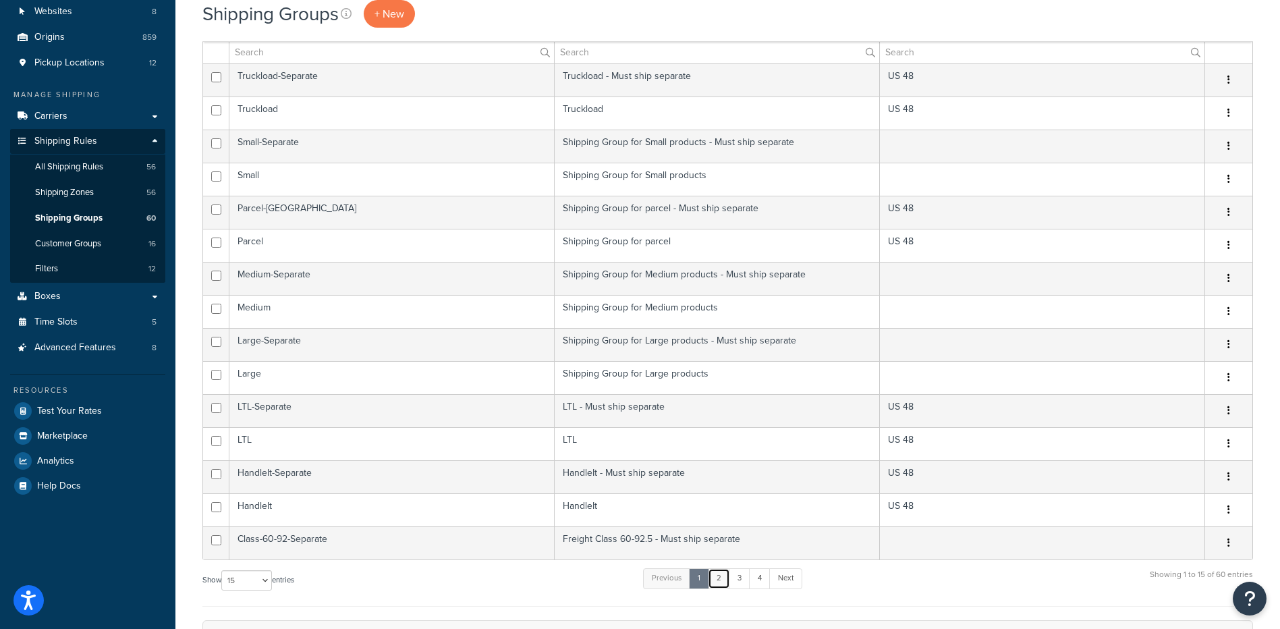
click at [718, 582] on link "2" at bounding box center [719, 578] width 22 height 20
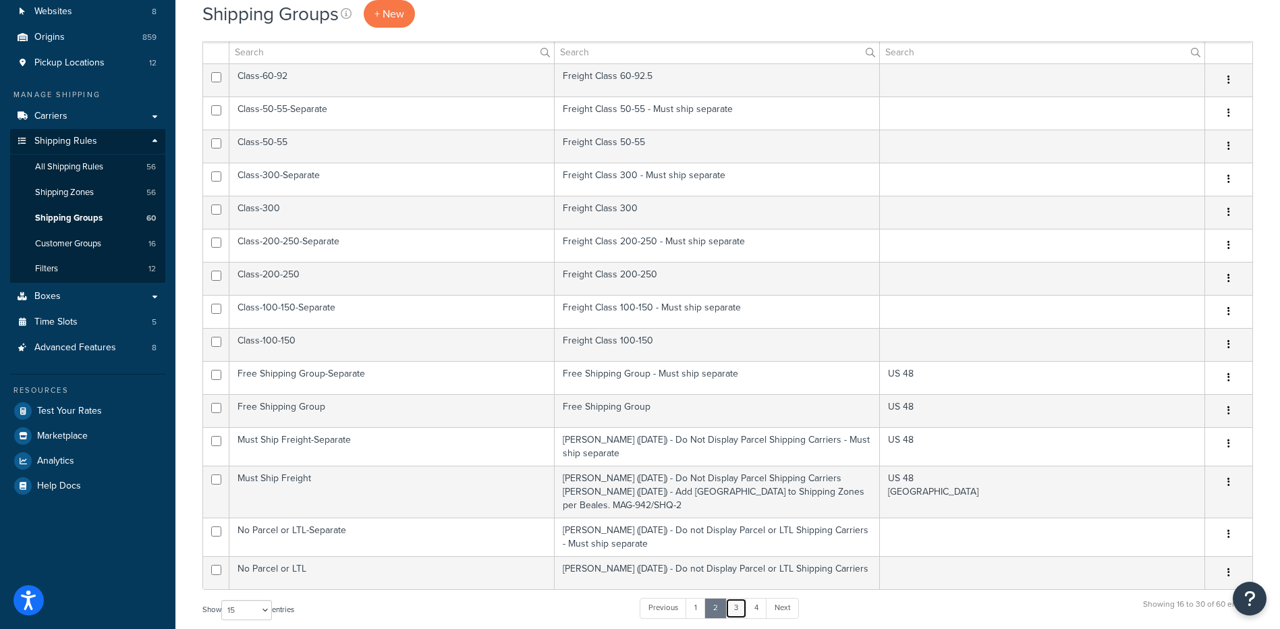
click at [733, 613] on link "3" at bounding box center [736, 608] width 22 height 20
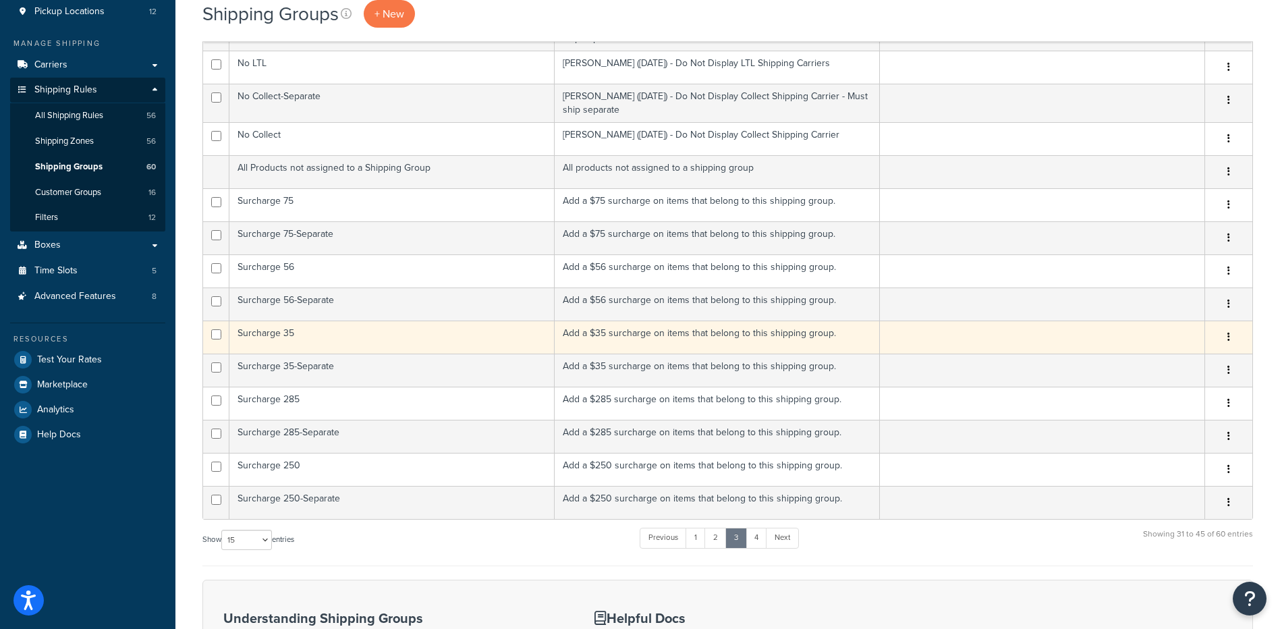
scroll to position [202, 0]
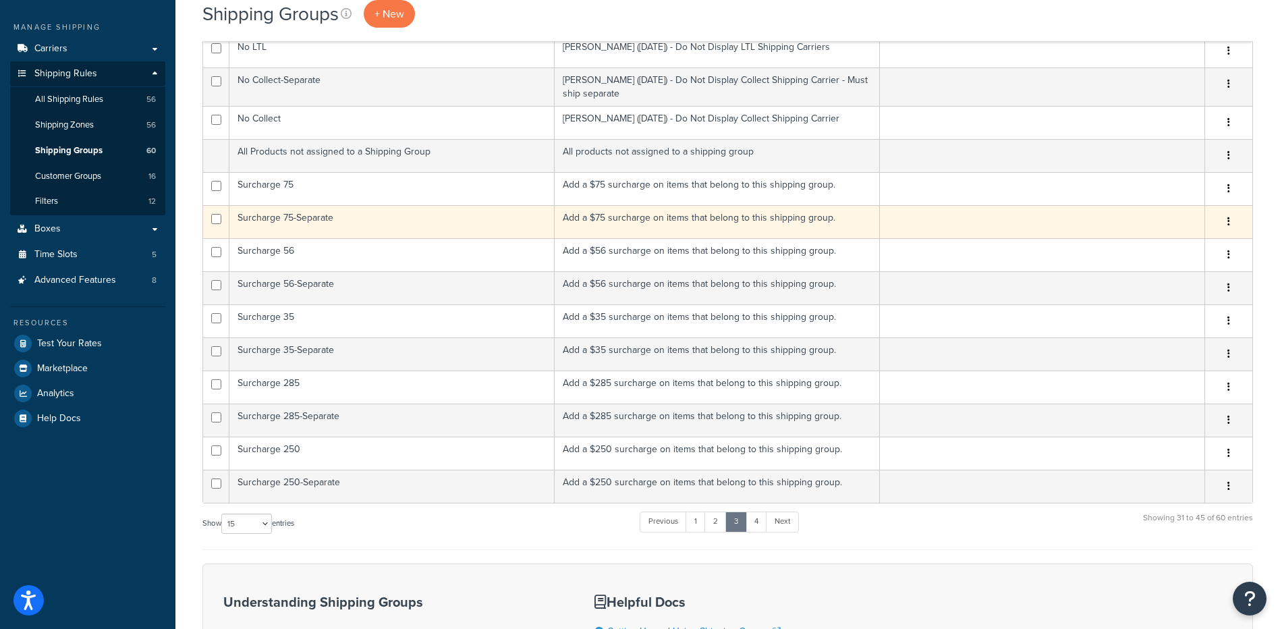
click at [320, 219] on td "Surcharge 75-Separate" at bounding box center [391, 221] width 325 height 33
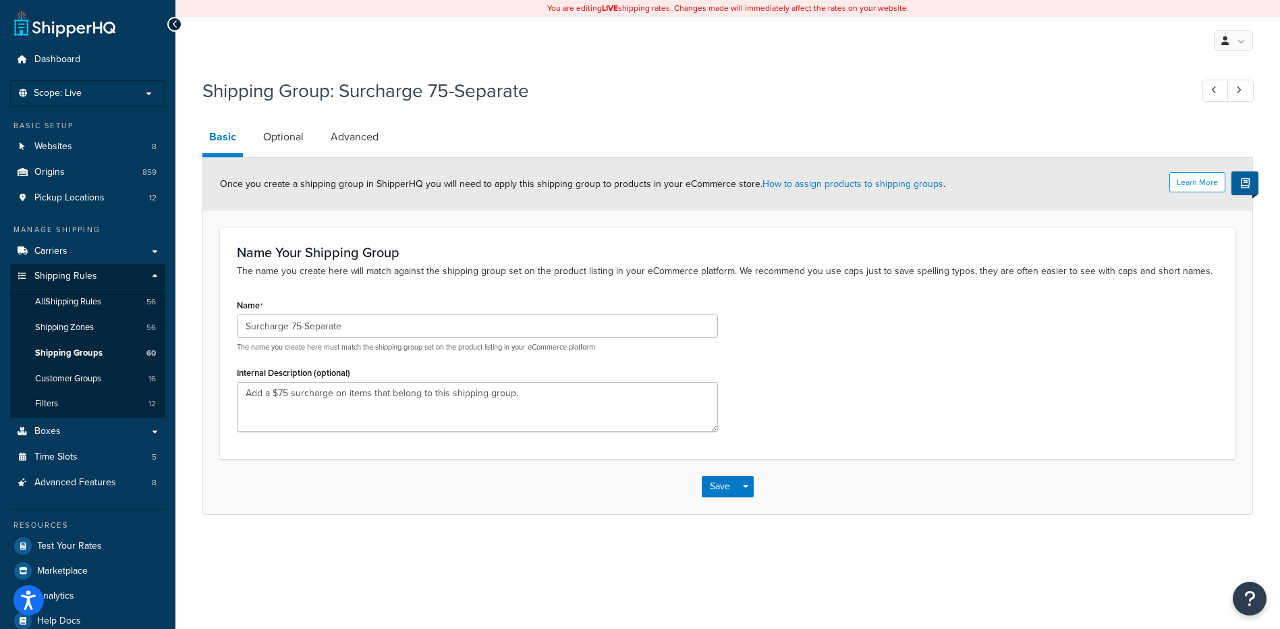
scroll to position [21, 0]
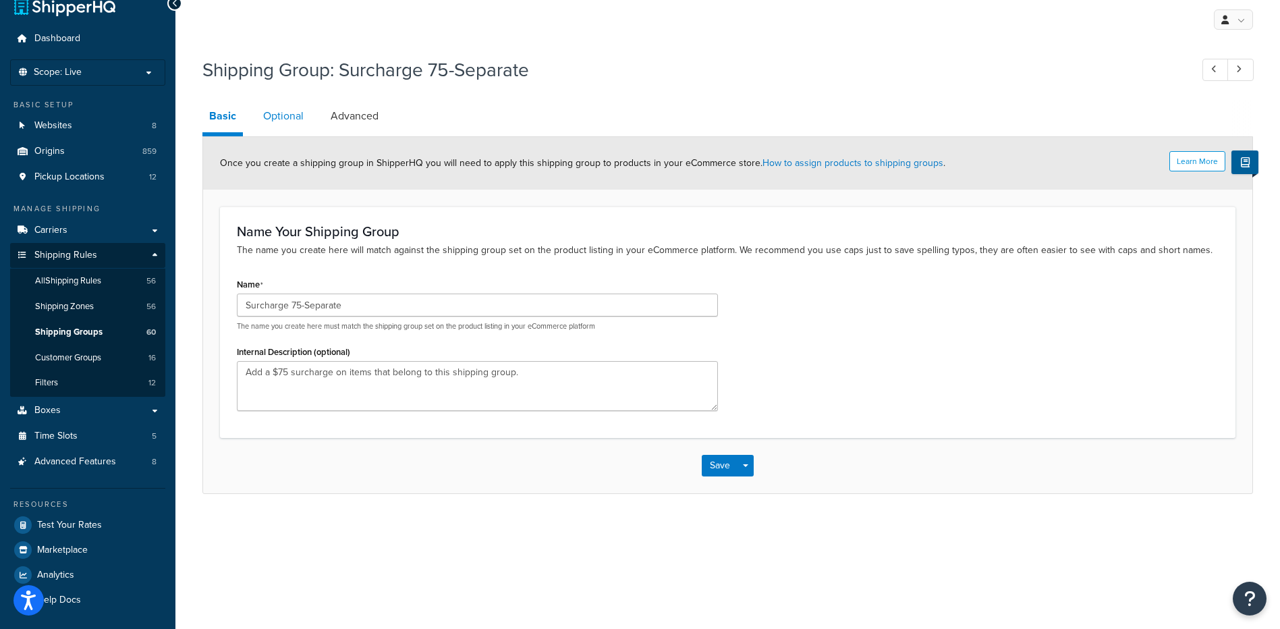
click at [268, 107] on link "Optional" at bounding box center [283, 116] width 54 height 32
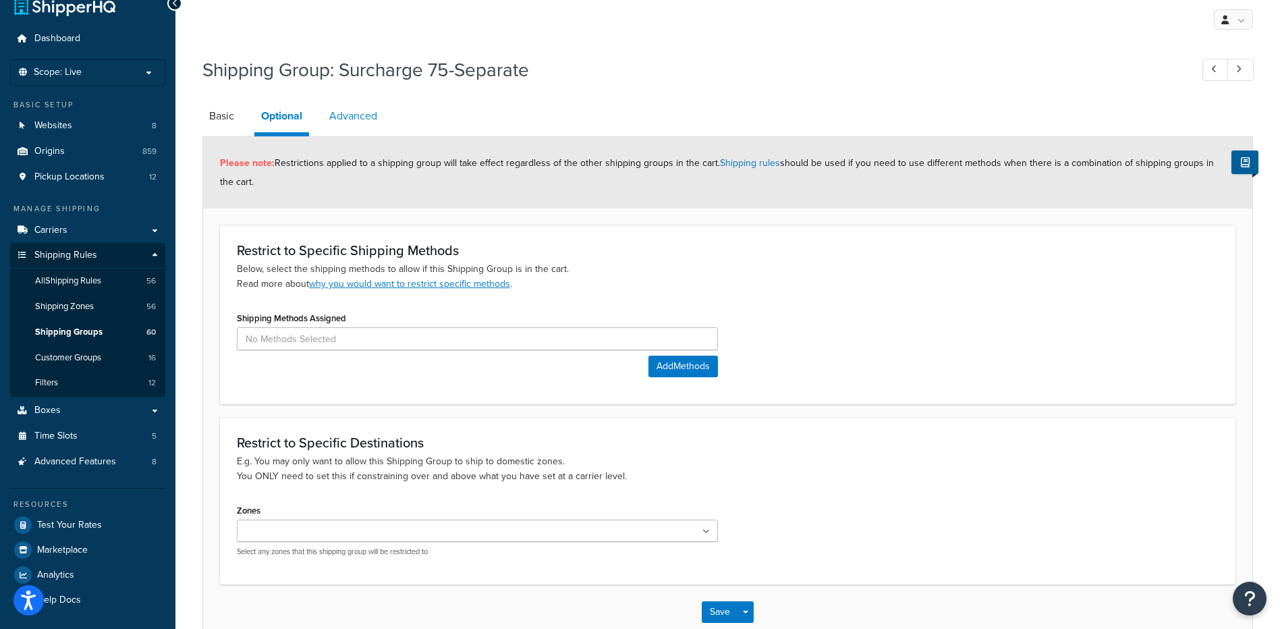
click at [337, 107] on link "Advanced" at bounding box center [352, 116] width 61 height 32
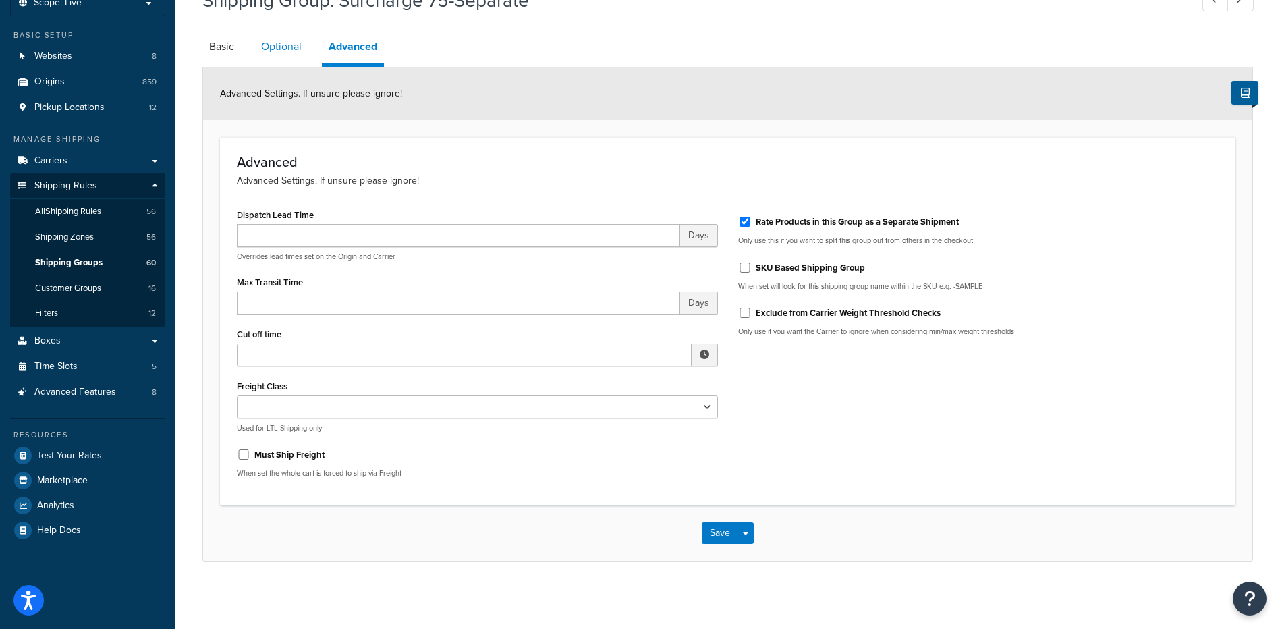
click at [282, 51] on link "Optional" at bounding box center [281, 46] width 54 height 32
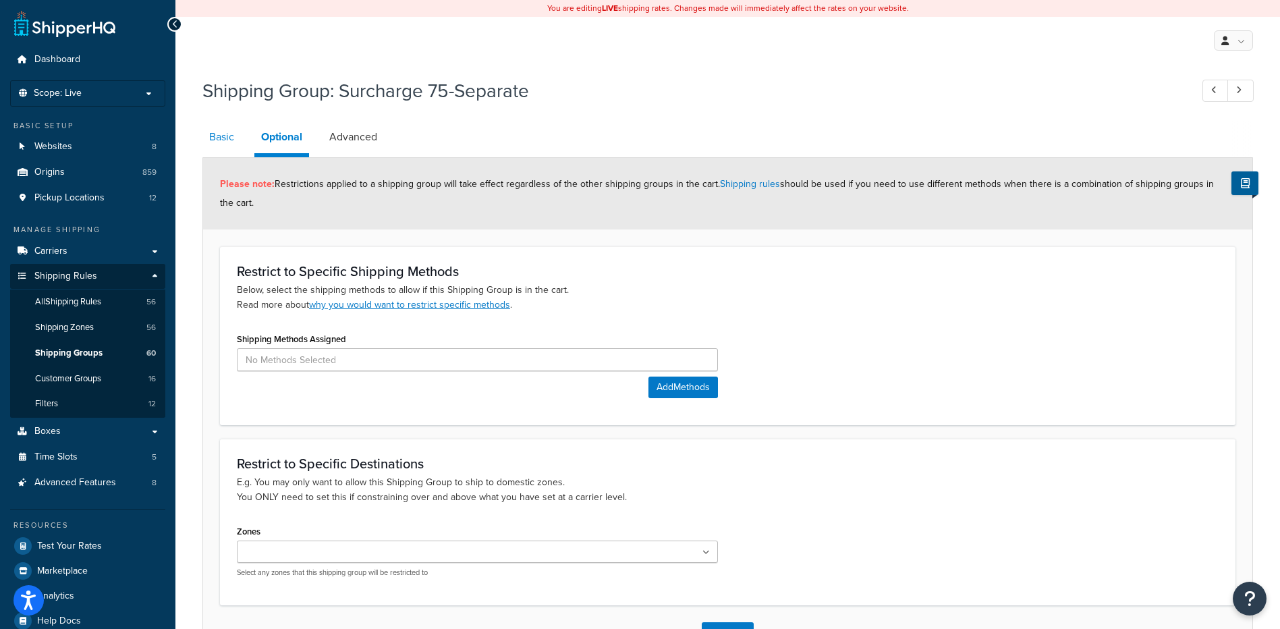
click at [217, 139] on link "Basic" at bounding box center [221, 137] width 38 height 32
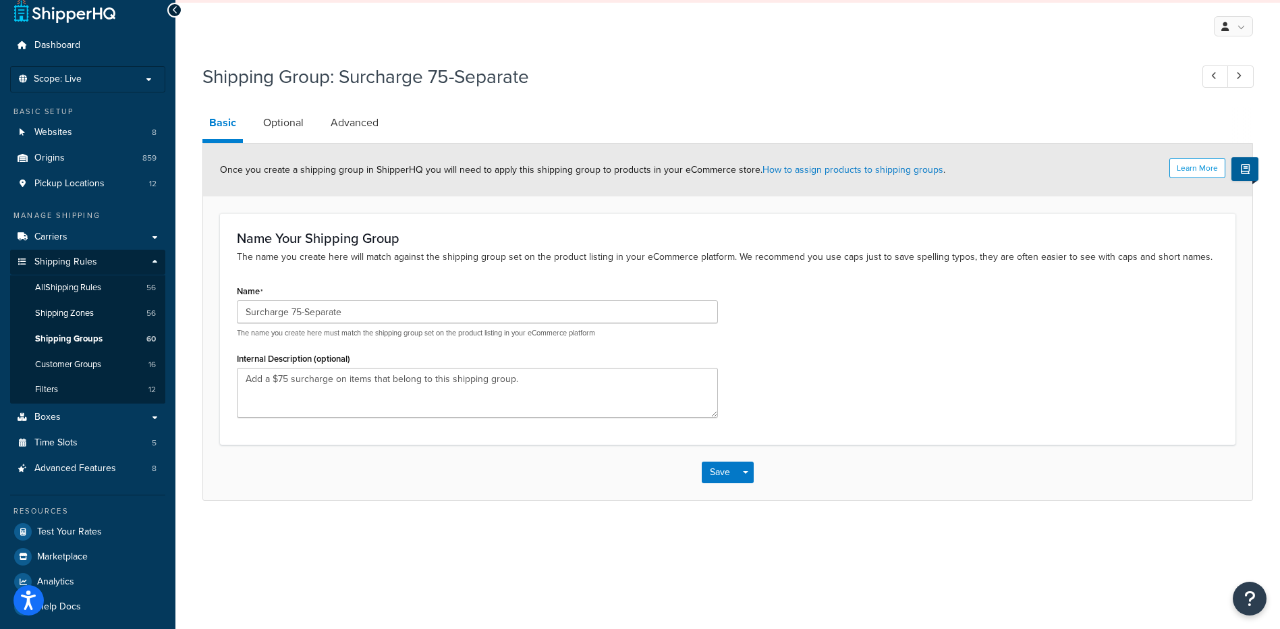
scroll to position [21, 0]
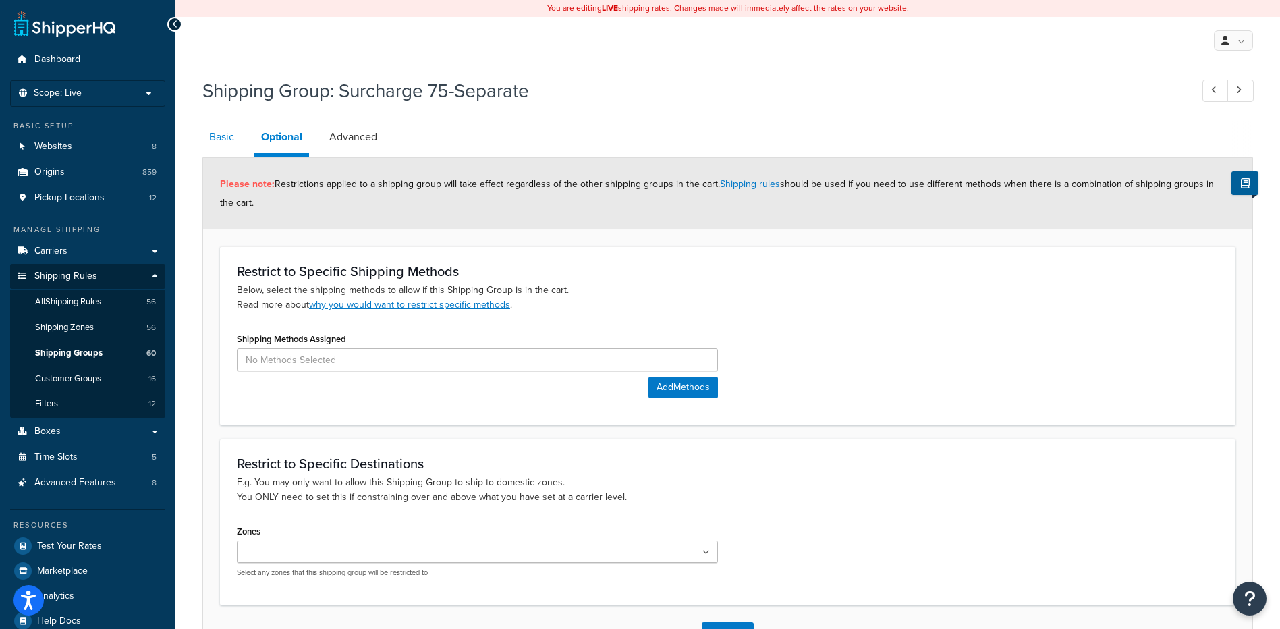
click at [219, 142] on link "Basic" at bounding box center [221, 137] width 38 height 32
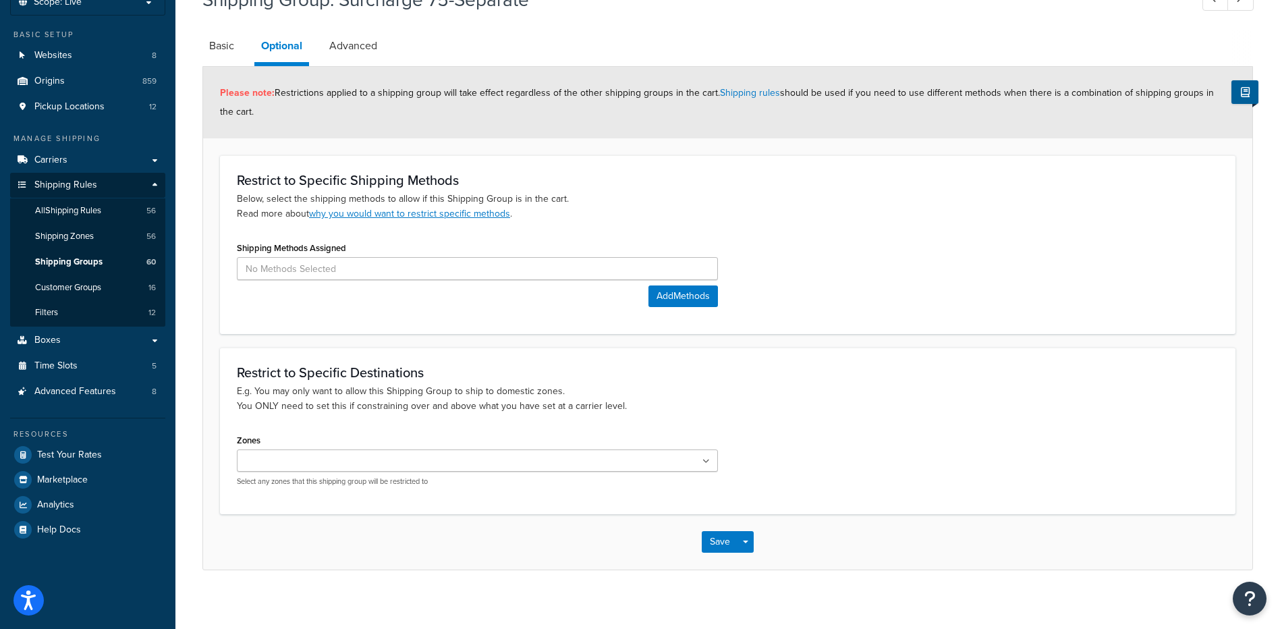
scroll to position [21, 0]
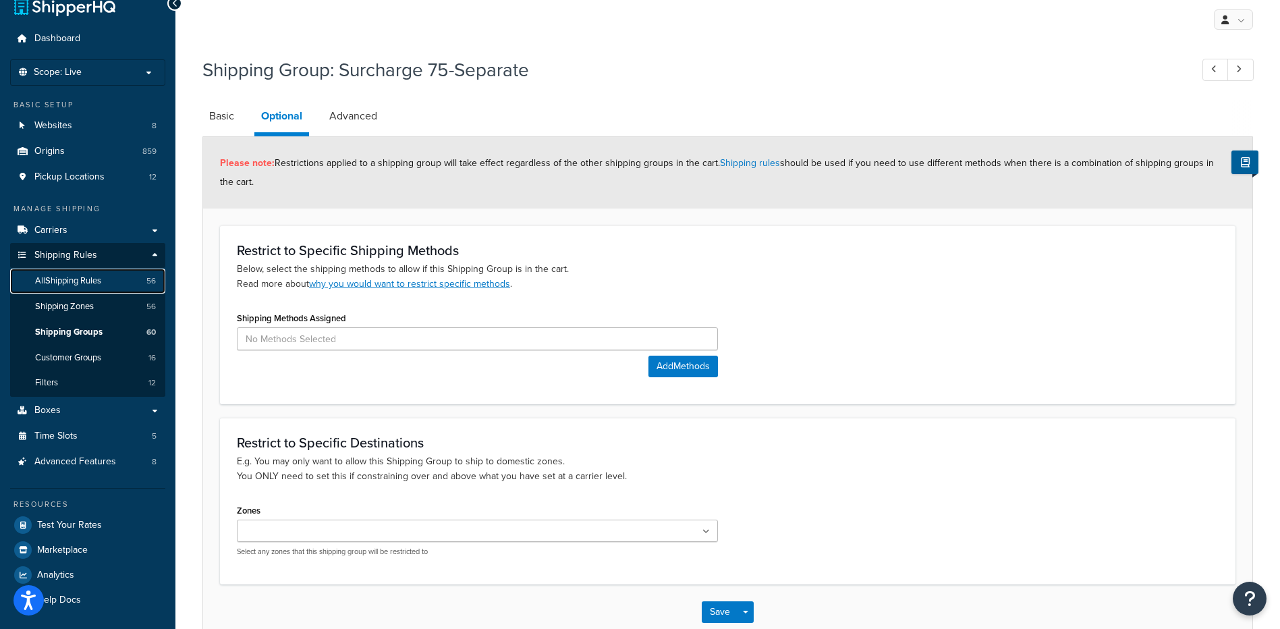
click at [113, 279] on link "All Shipping Rules 56" at bounding box center [87, 281] width 155 height 25
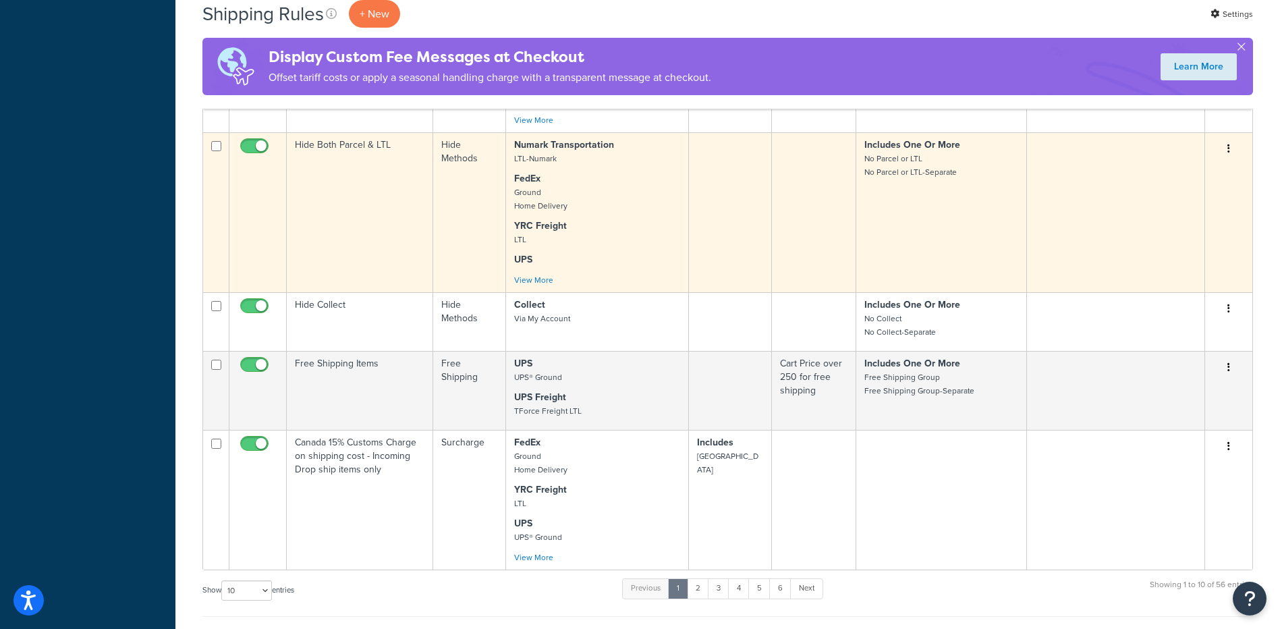
scroll to position [1221, 0]
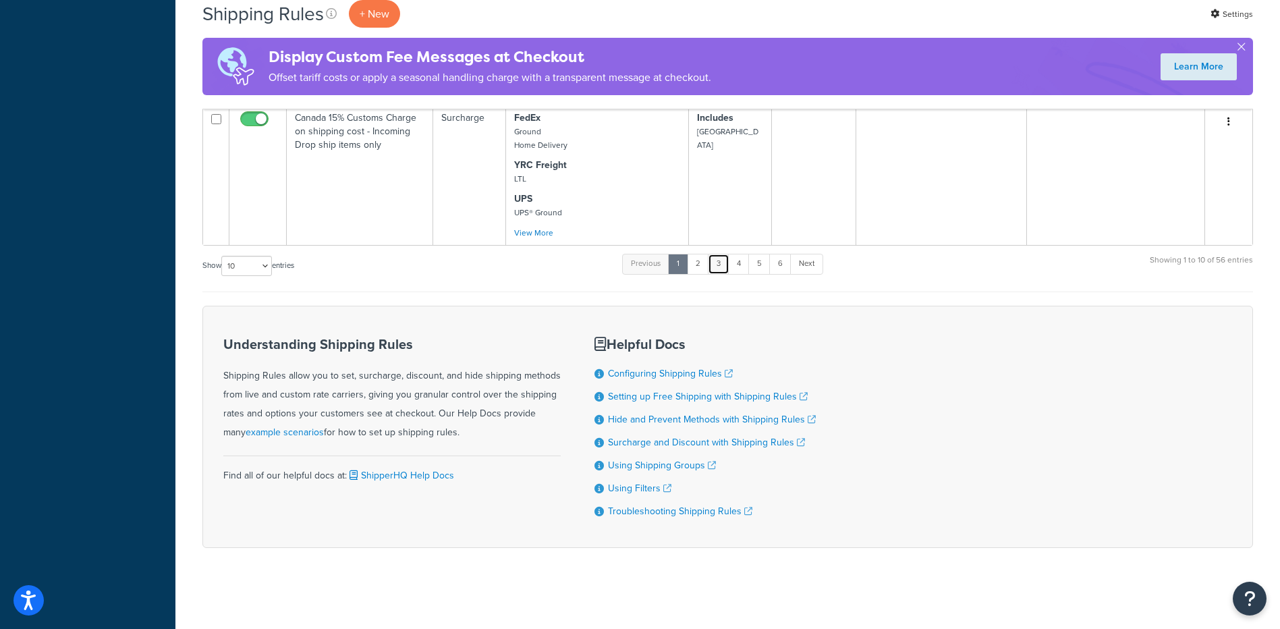
click at [728, 267] on link "3" at bounding box center [719, 264] width 22 height 20
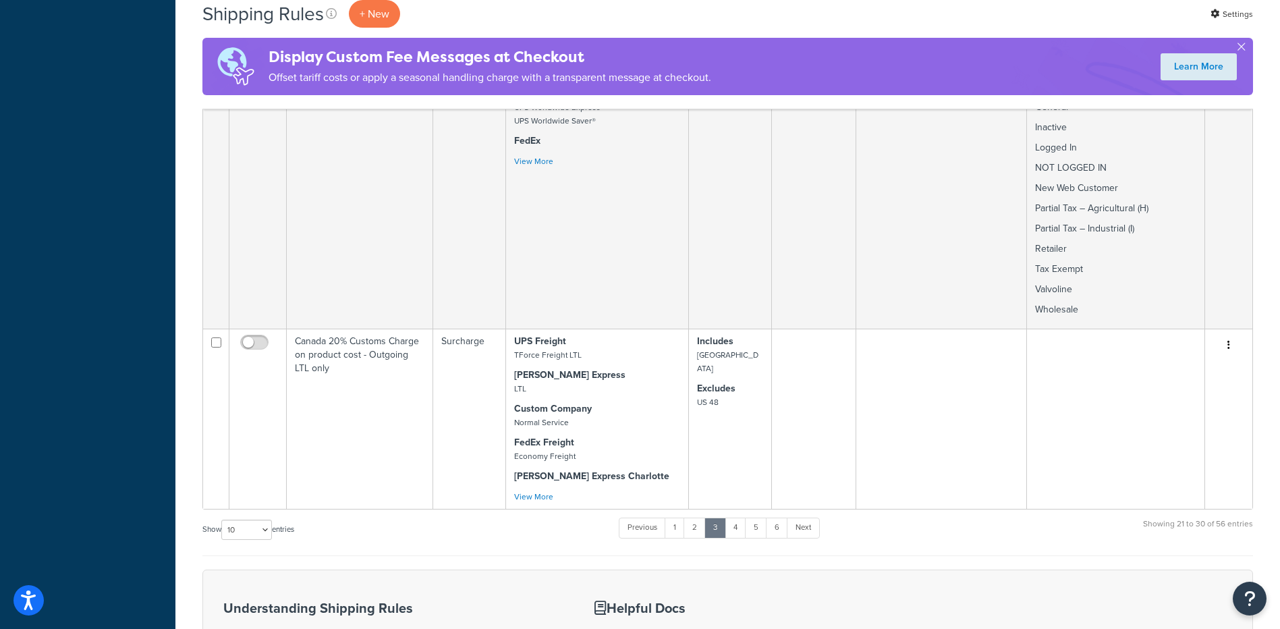
scroll to position [1351, 0]
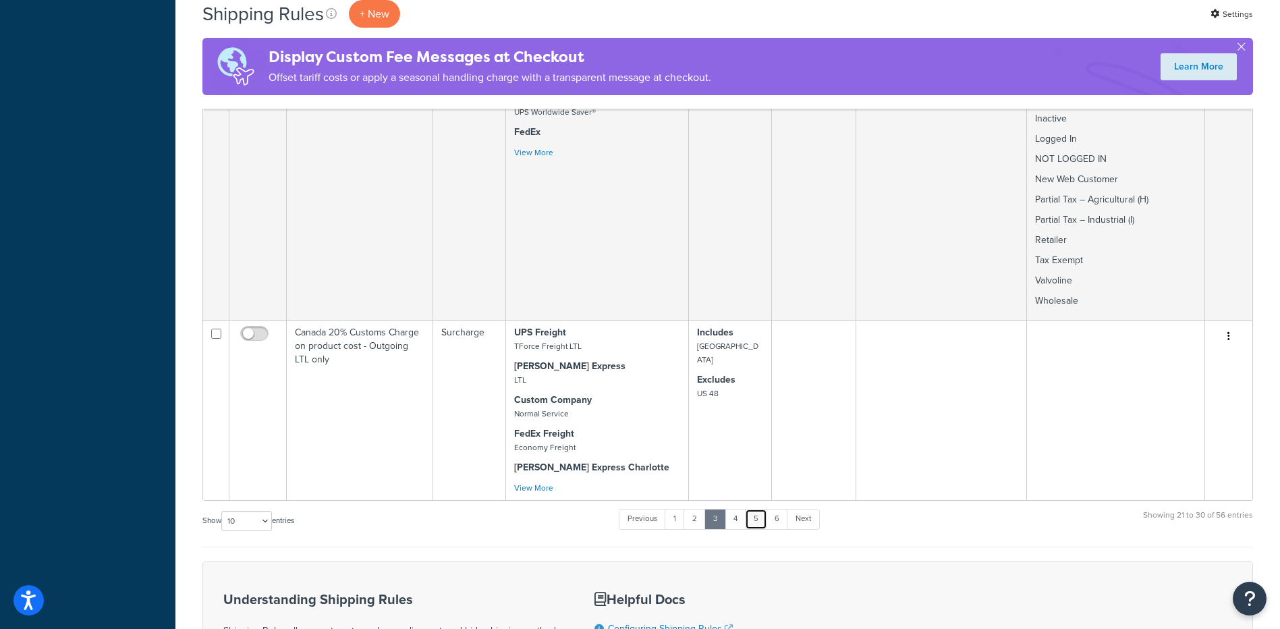
click at [760, 510] on link "5" at bounding box center [756, 519] width 22 height 20
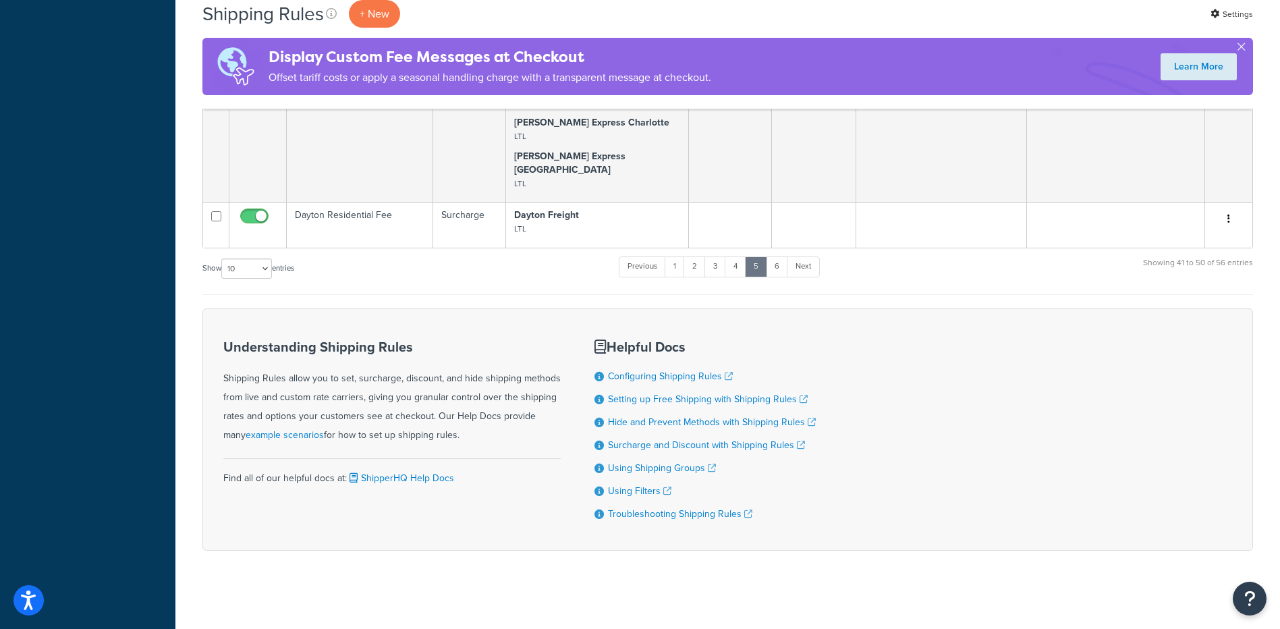
scroll to position [877, 0]
click at [783, 264] on link "6" at bounding box center [777, 264] width 22 height 20
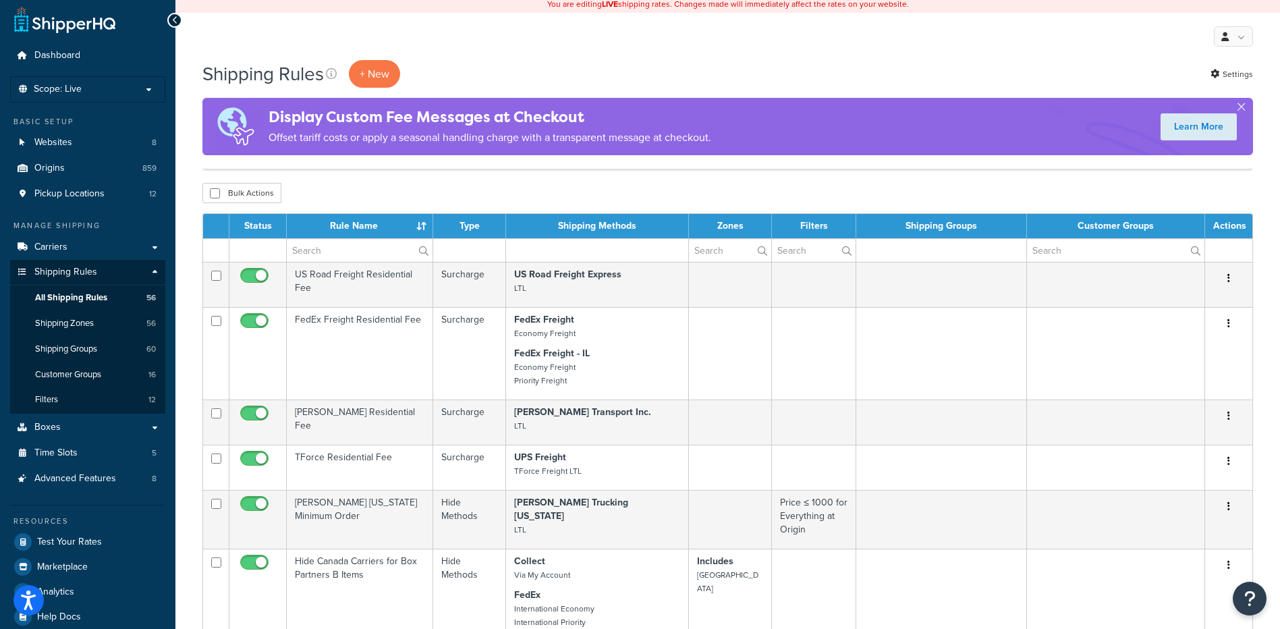
scroll to position [0, 0]
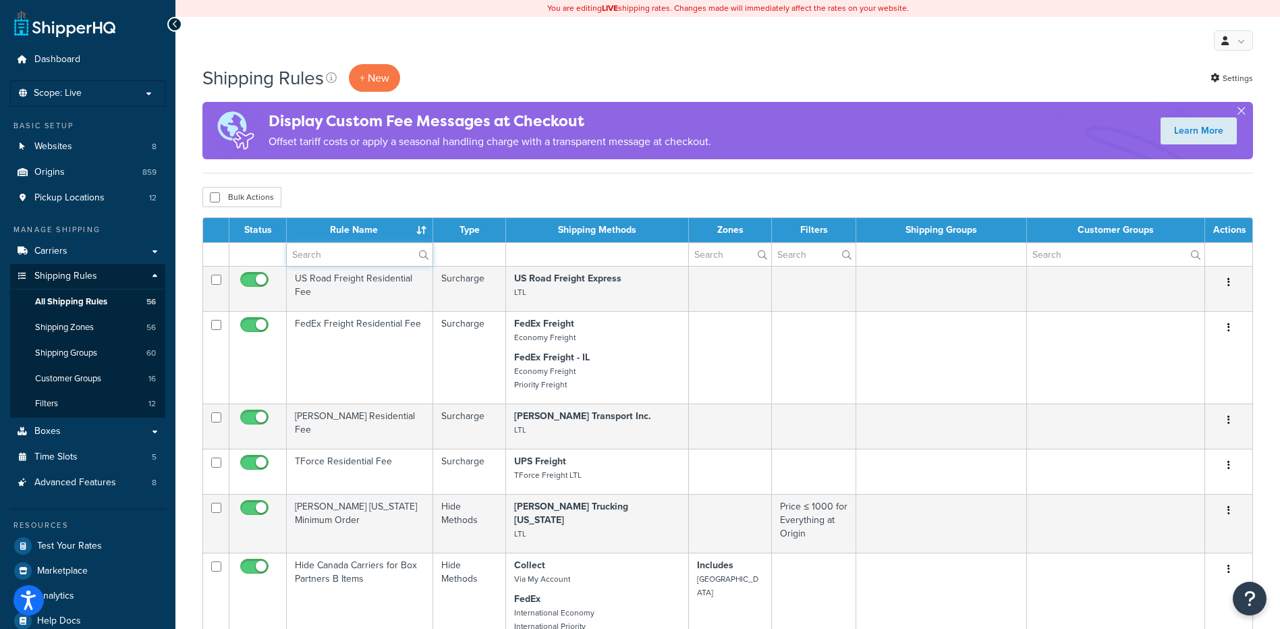
click at [325, 246] on input "text" at bounding box center [360, 254] width 146 height 23
type input "surcharge"
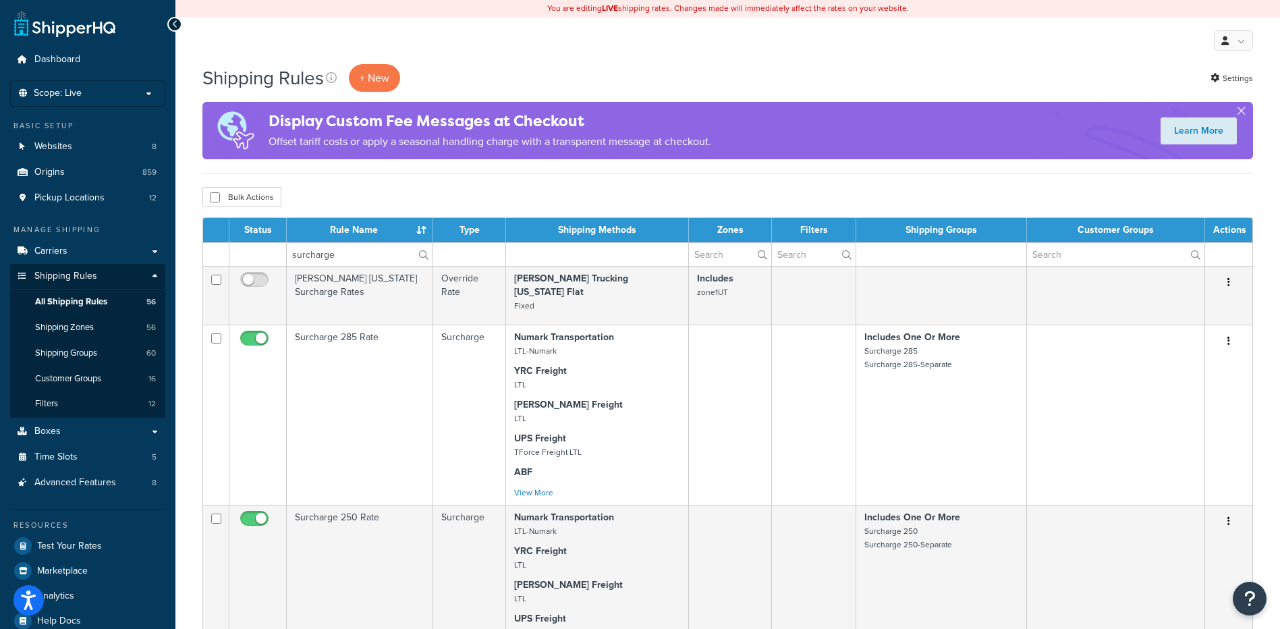
click at [312, 202] on div "Bulk Actions Duplicate Delete" at bounding box center [727, 197] width 1050 height 20
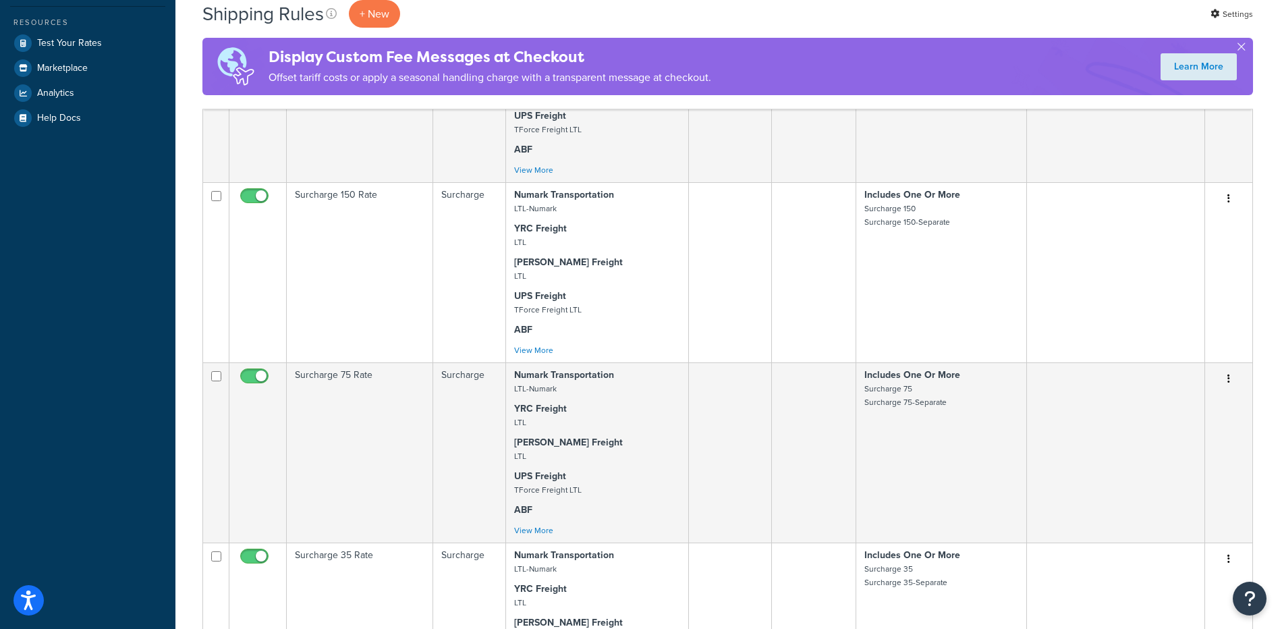
scroll to position [607, 0]
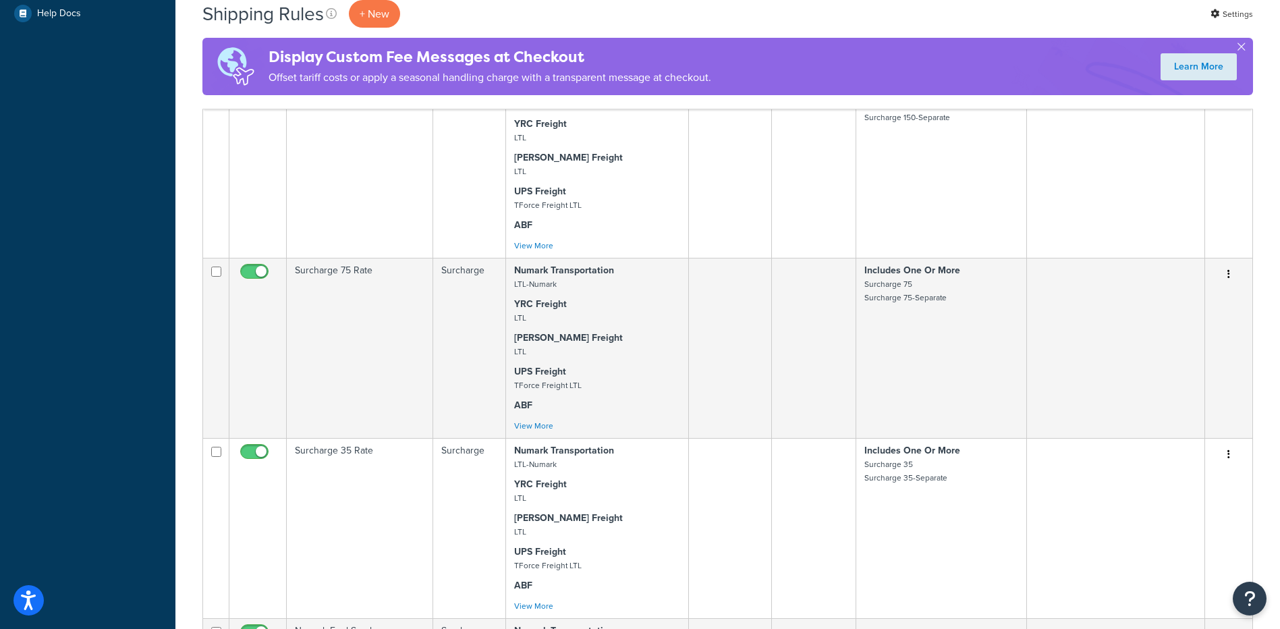
click at [322, 291] on td "Surcharge 75 Rate" at bounding box center [360, 348] width 146 height 180
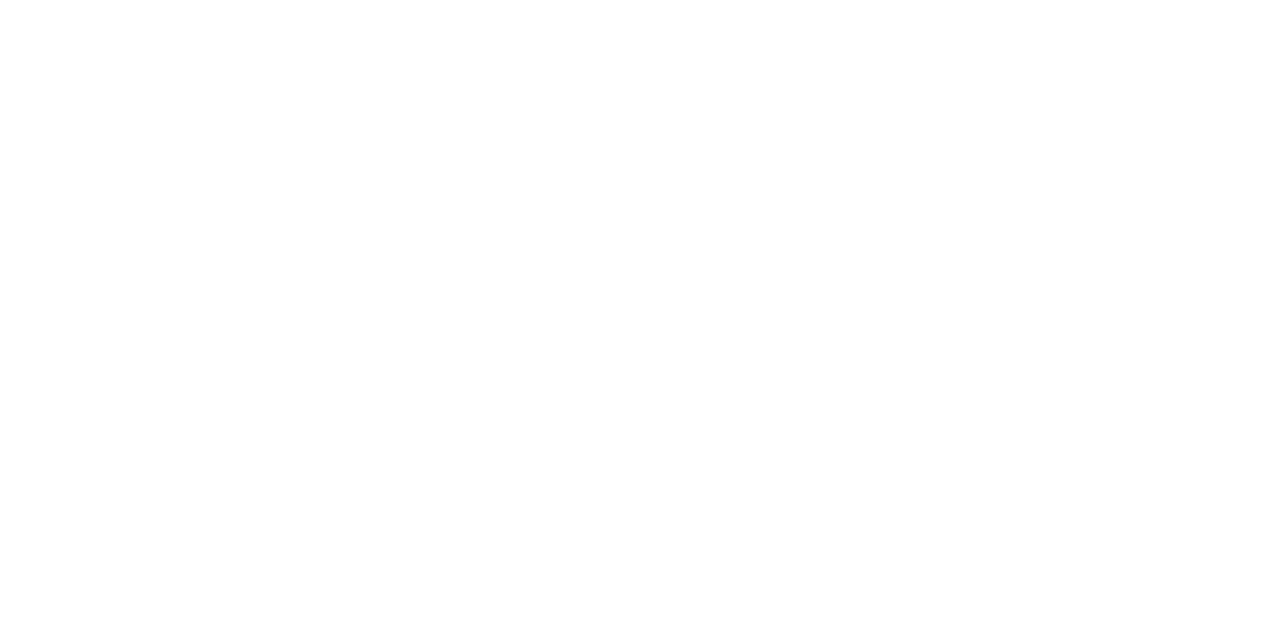
select select "LOCATION"
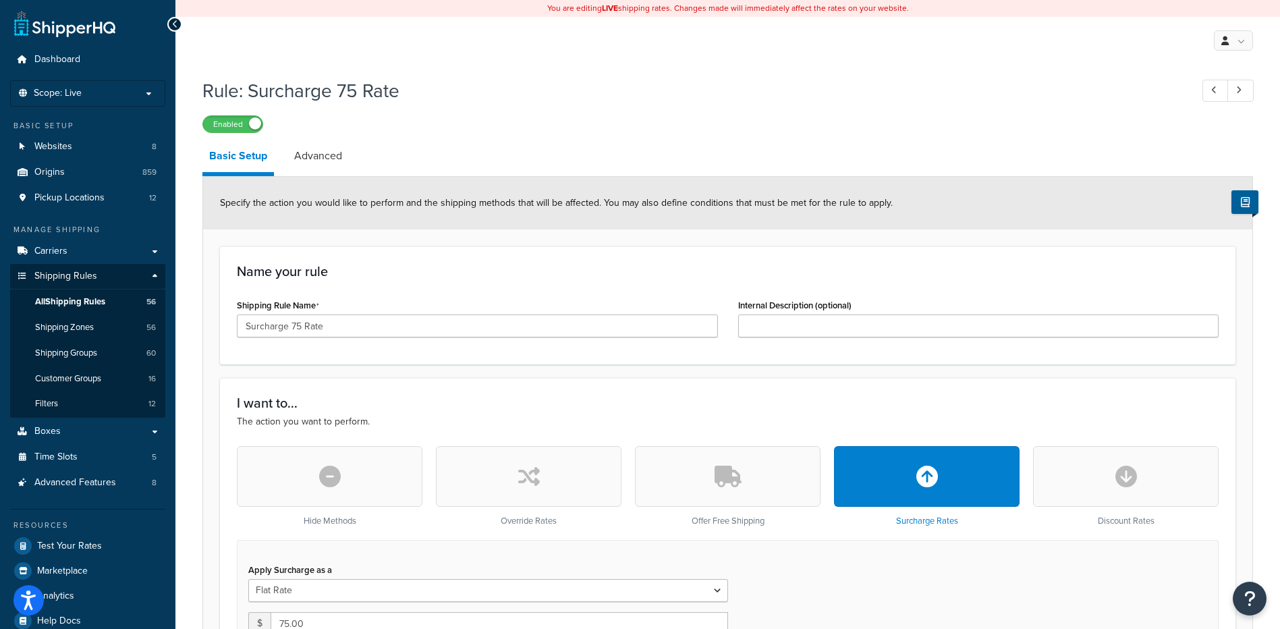
click at [66, 34] on link at bounding box center [64, 23] width 101 height 27
click at [72, 71] on link "Dashboard" at bounding box center [87, 59] width 155 height 25
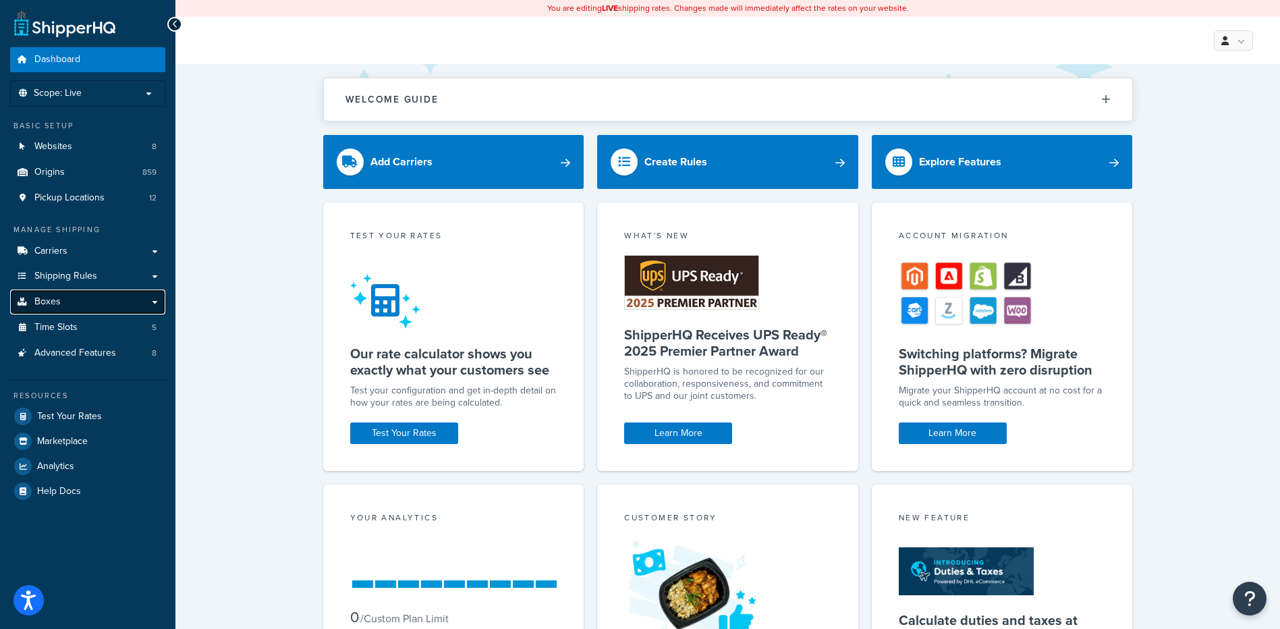
click at [80, 298] on link "Boxes" at bounding box center [87, 301] width 155 height 25
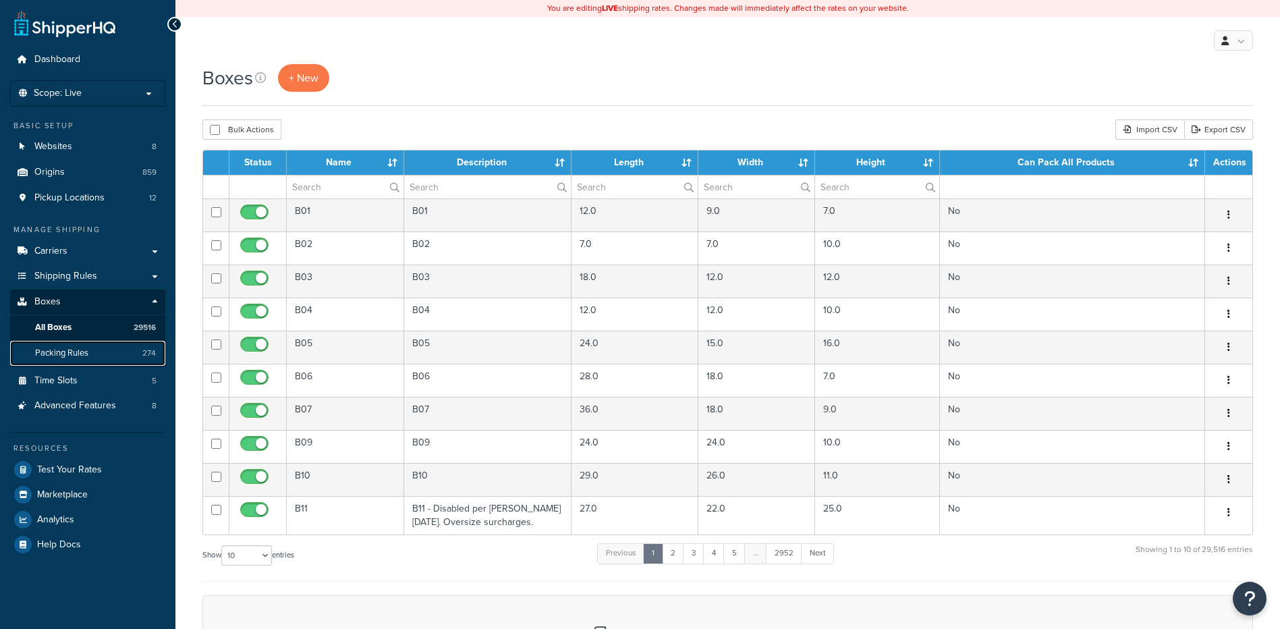
click at [73, 349] on span "Packing Rules" at bounding box center [61, 352] width 53 height 11
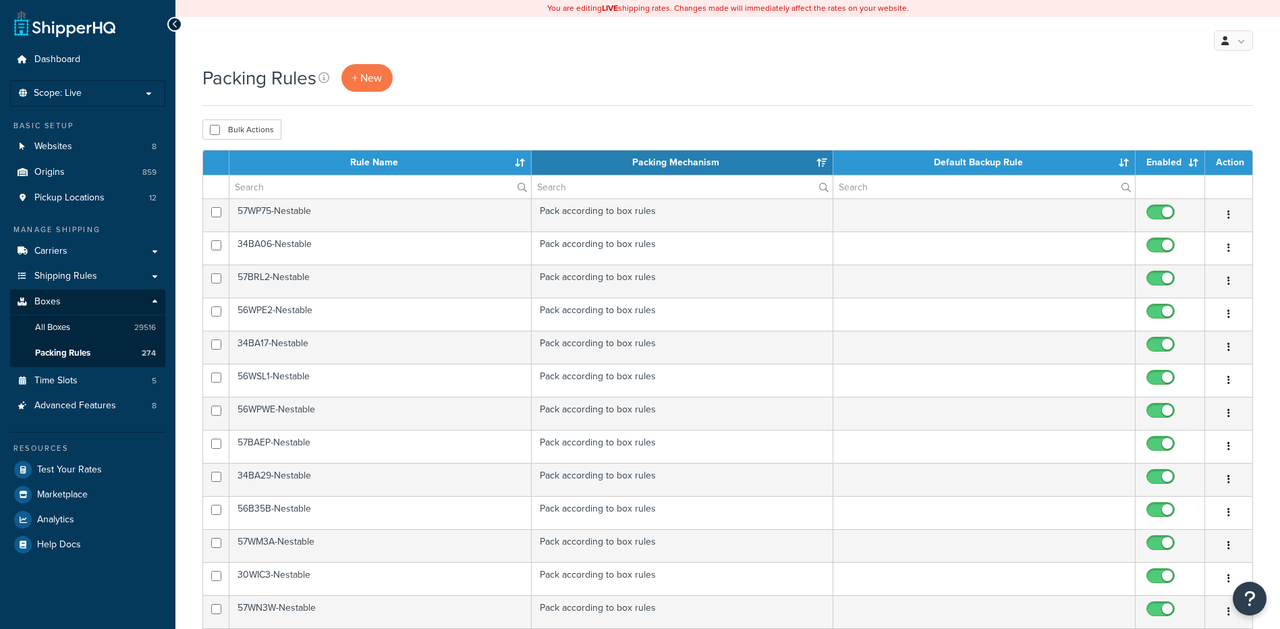
select select "15"
click at [366, 81] on span "+ New" at bounding box center [367, 78] width 30 height 16
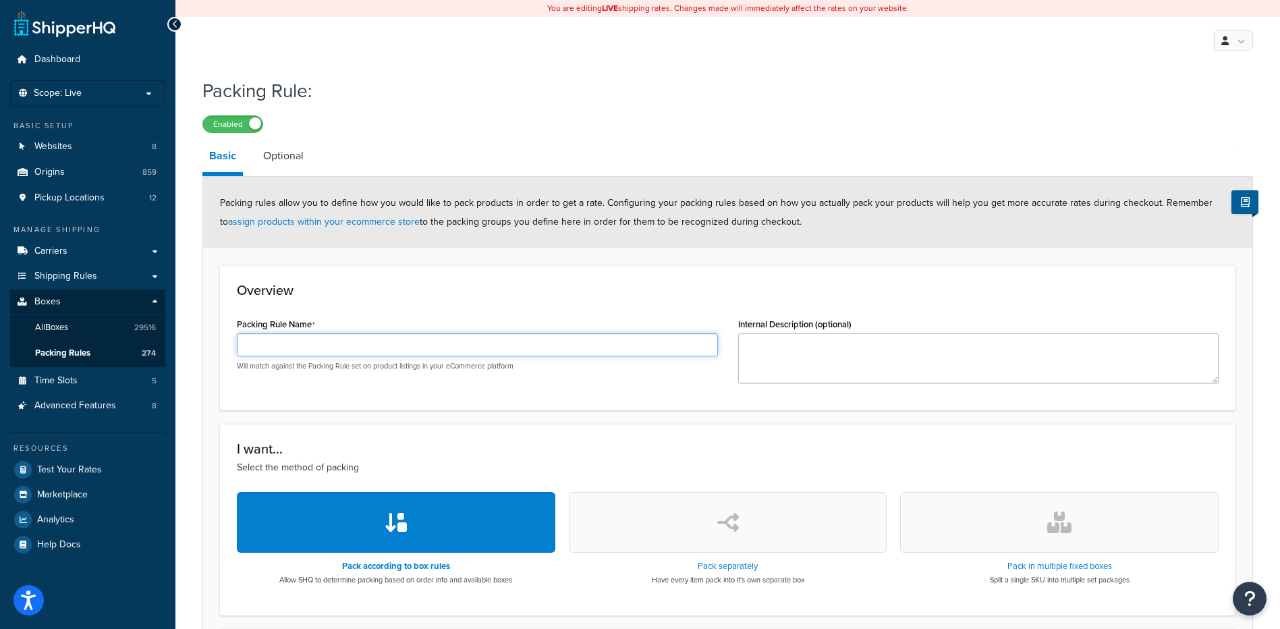
click at [438, 344] on input "Packing Rule Name" at bounding box center [477, 344] width 481 height 23
paste input "48x42x67_Pallet"
type input "48x42x67_Pallet"
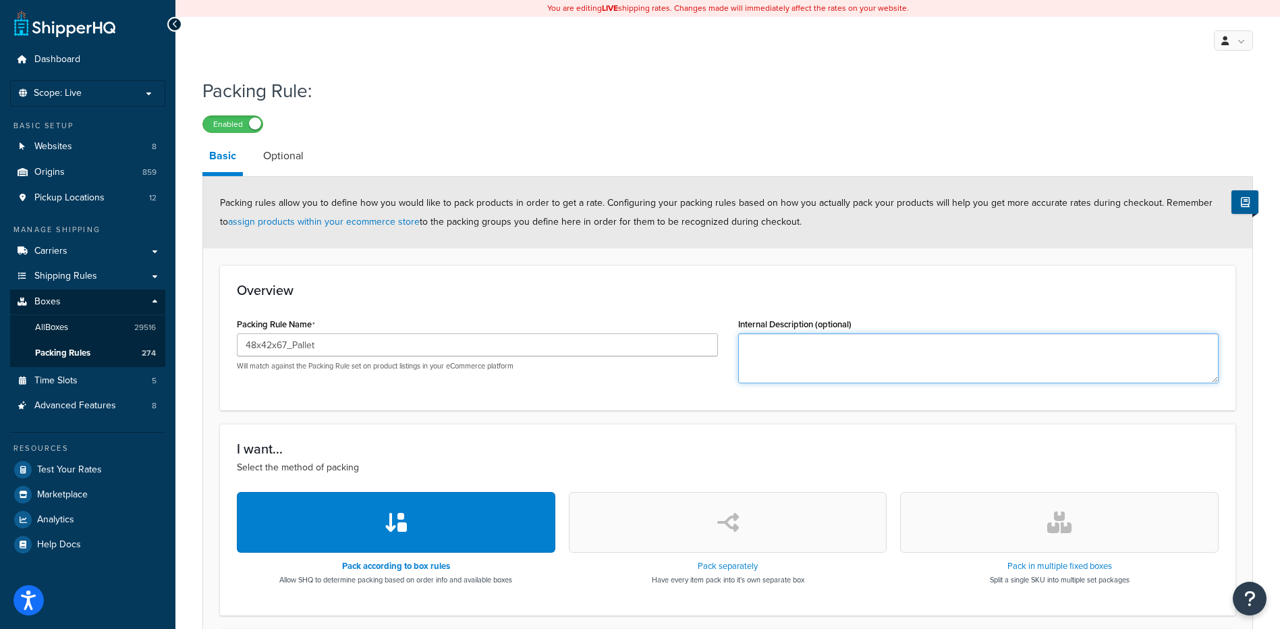
click at [826, 351] on textarea "Internal Description (optional)" at bounding box center [978, 358] width 481 height 50
paste textarea "30WAF4, 30WAW5, 30WCW3"
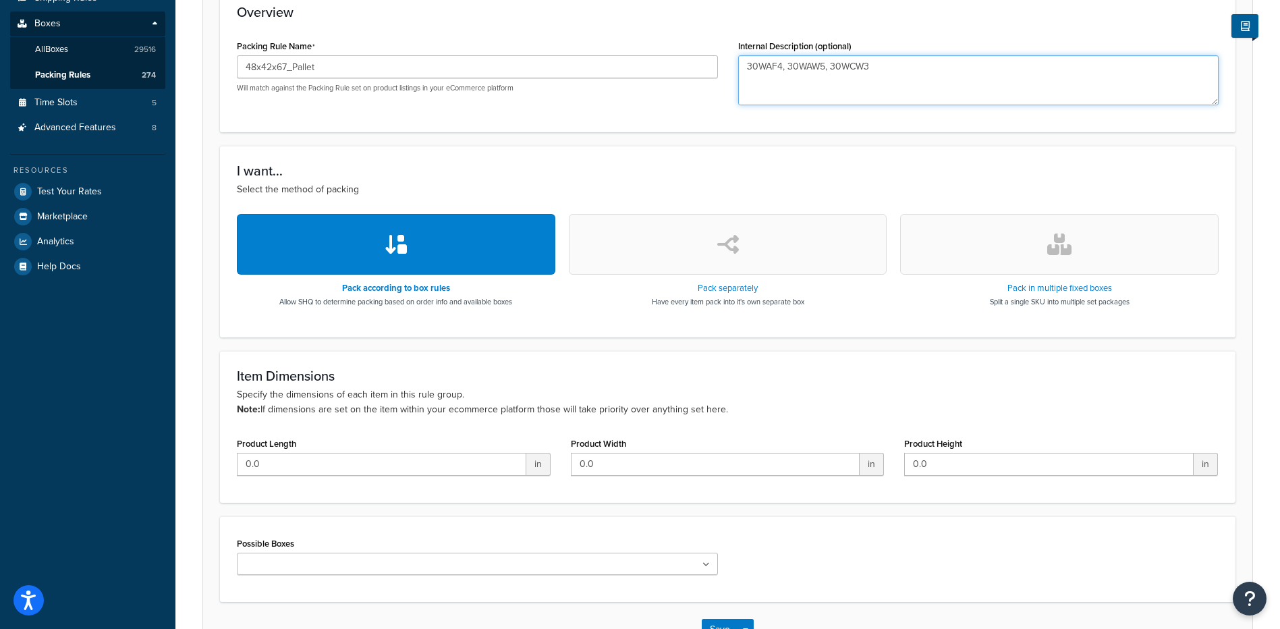
scroll to position [376, 0]
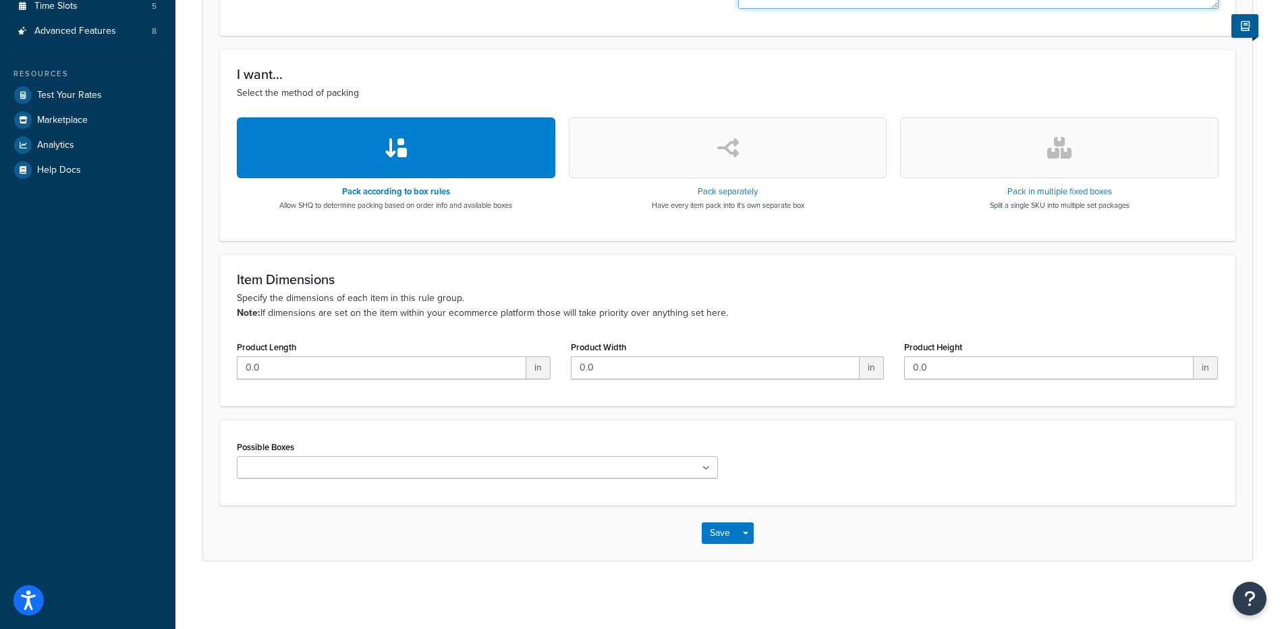
type textarea "30WAF4, 30WAW5, 30WCW3"
click at [266, 468] on input "Possible Boxes" at bounding box center [300, 468] width 119 height 15
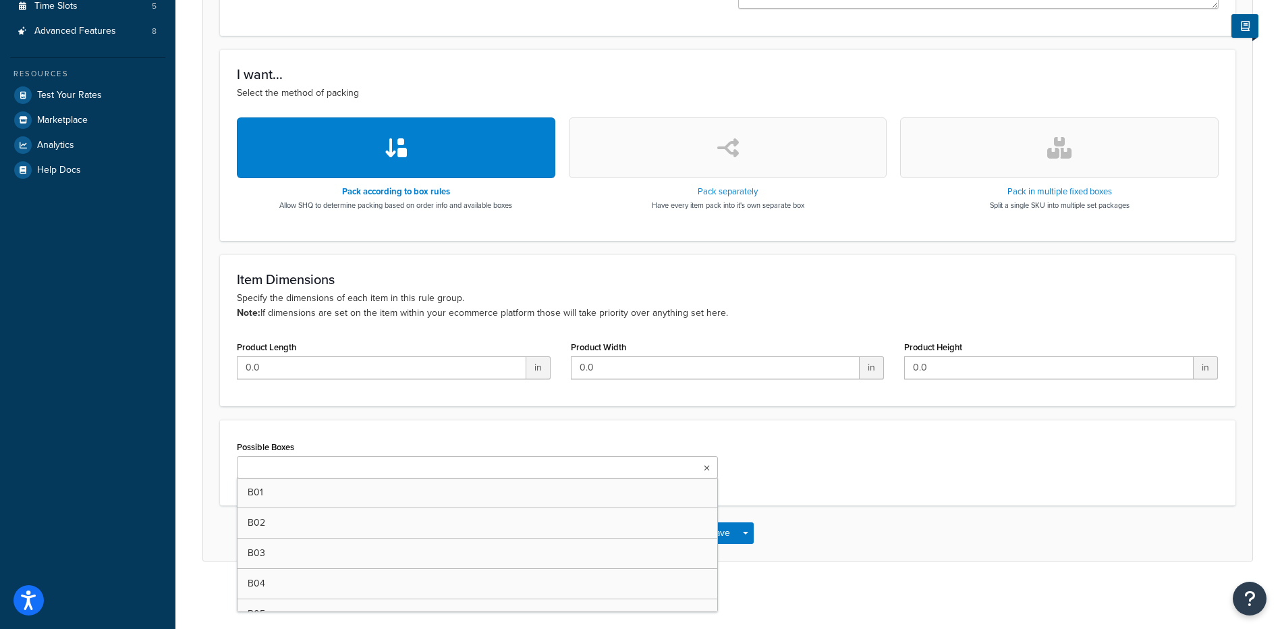
click at [300, 467] on input "Possible Boxes" at bounding box center [300, 468] width 119 height 15
paste input "48x42x67_135072_Pallet"
type input "48x42x67_135072_Pallet"
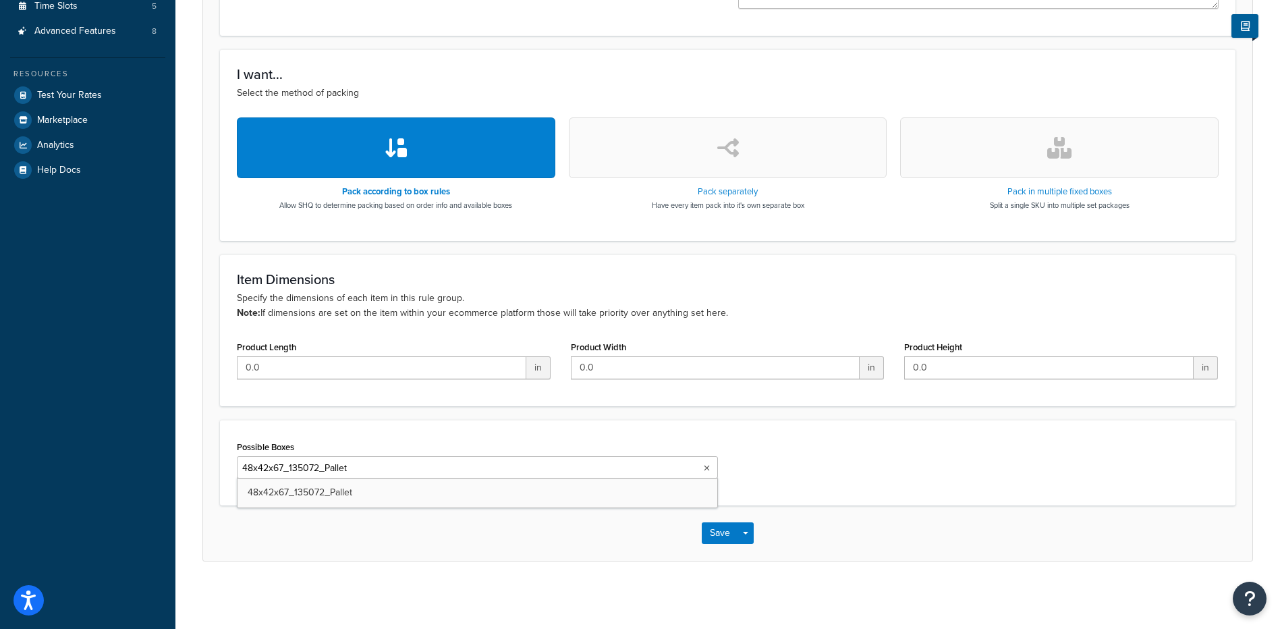
scroll to position [0, 1]
click at [330, 412] on form "Packing rules allow you to define how you would like to pack products in order …" at bounding box center [727, 181] width 1049 height 758
click at [719, 532] on button "Save" at bounding box center [720, 533] width 36 height 22
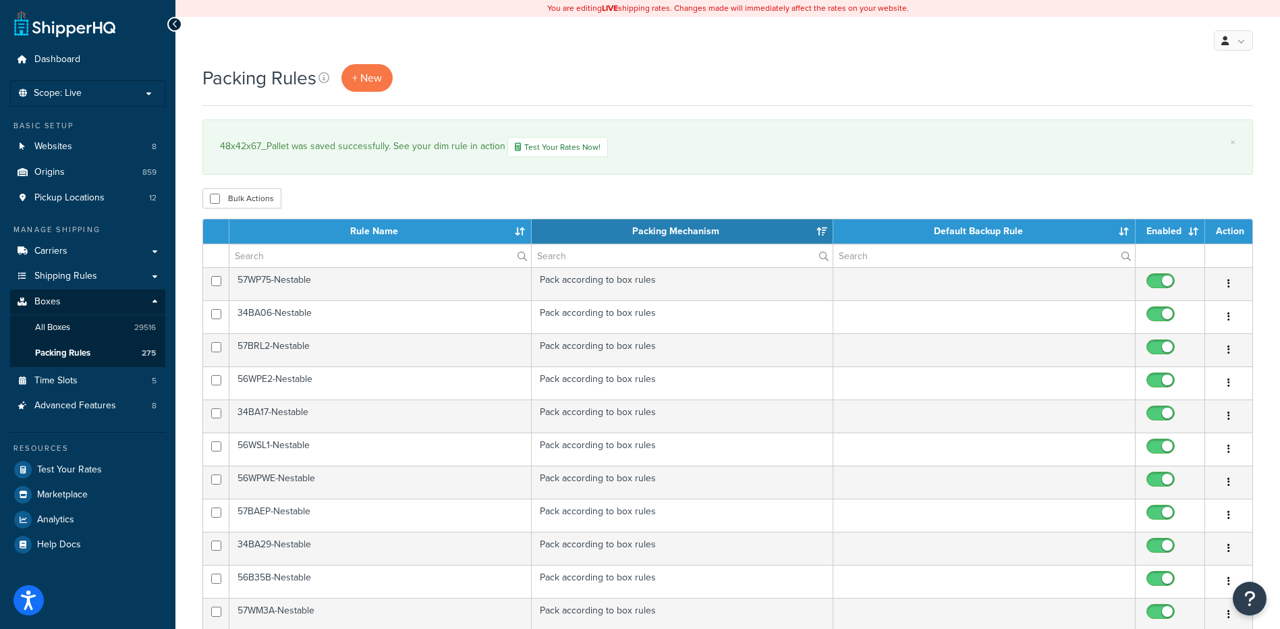
select select "15"
click at [54, 318] on link "All Boxes 29516" at bounding box center [87, 327] width 155 height 25
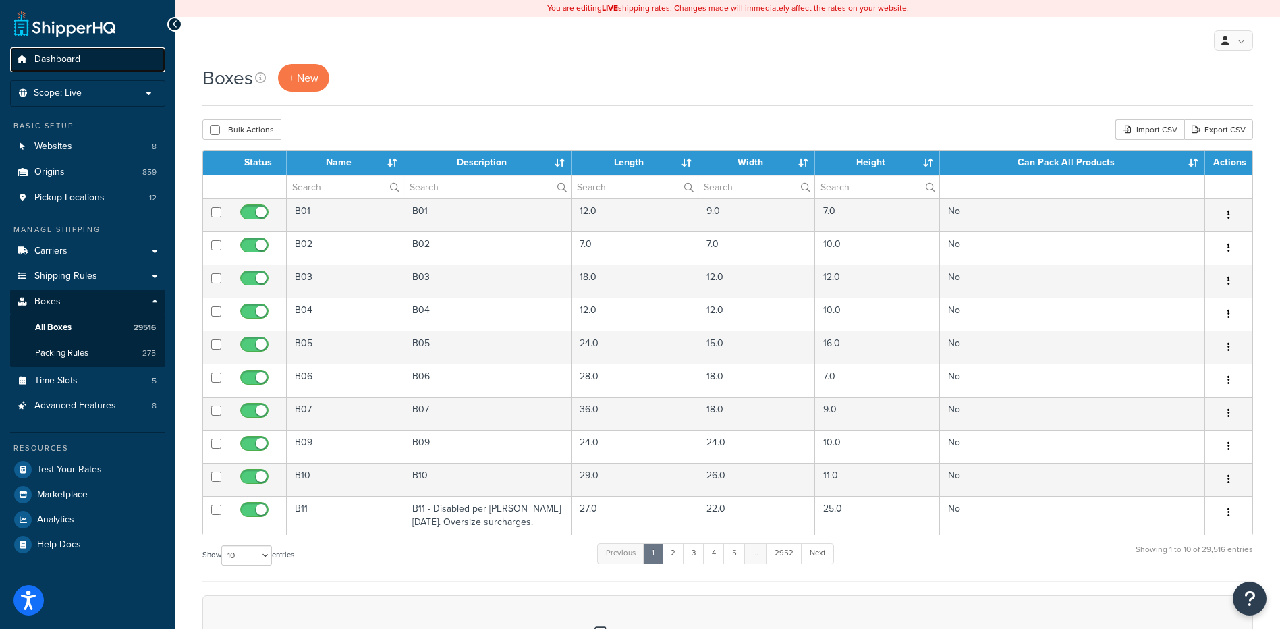
click at [55, 68] on link "Dashboard" at bounding box center [87, 59] width 155 height 25
